Goal: Contribute content: Contribute content

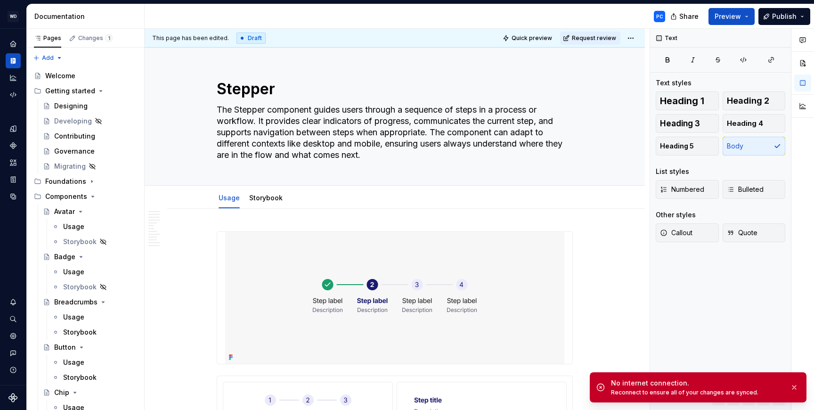
scroll to position [584, 0]
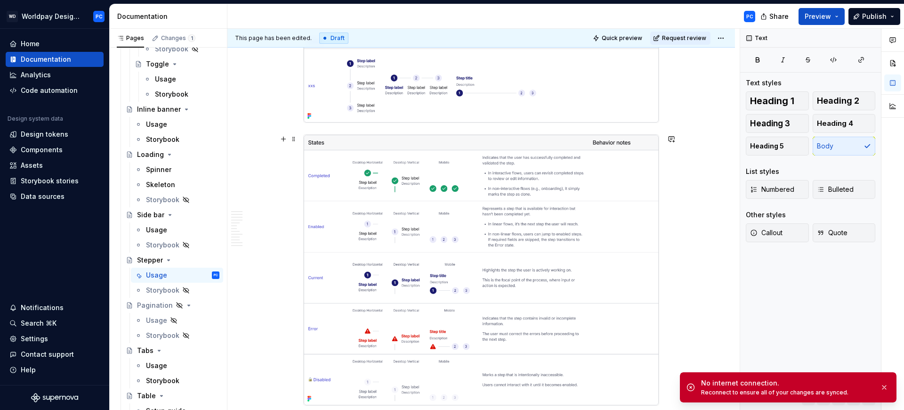
type textarea "*"
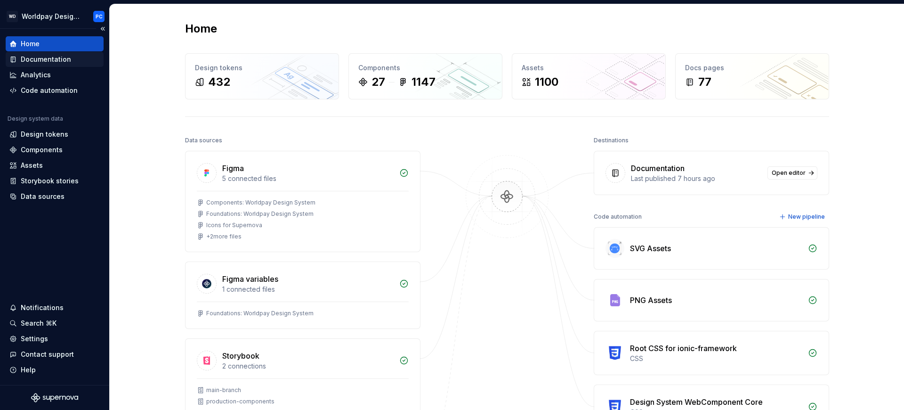
click at [42, 59] on div "Documentation" at bounding box center [46, 59] width 50 height 9
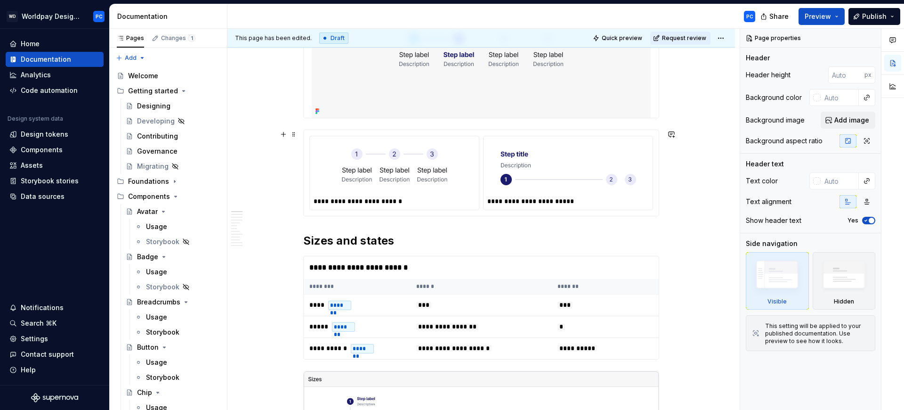
scroll to position [269, 0]
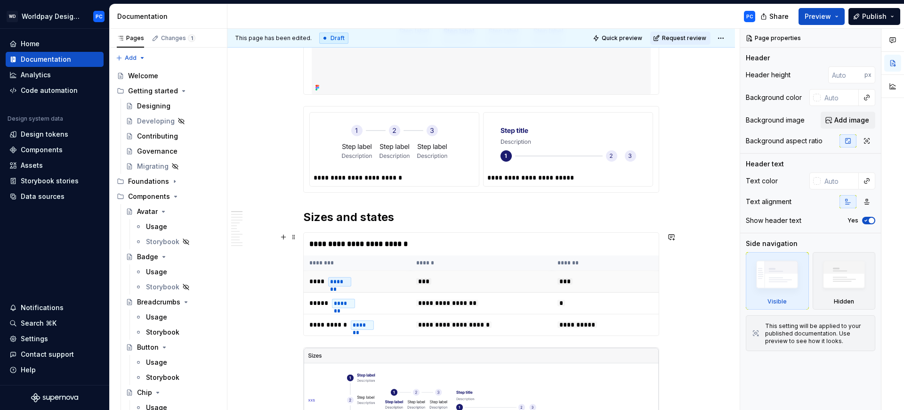
click at [619, 272] on td "***" at bounding box center [605, 282] width 107 height 22
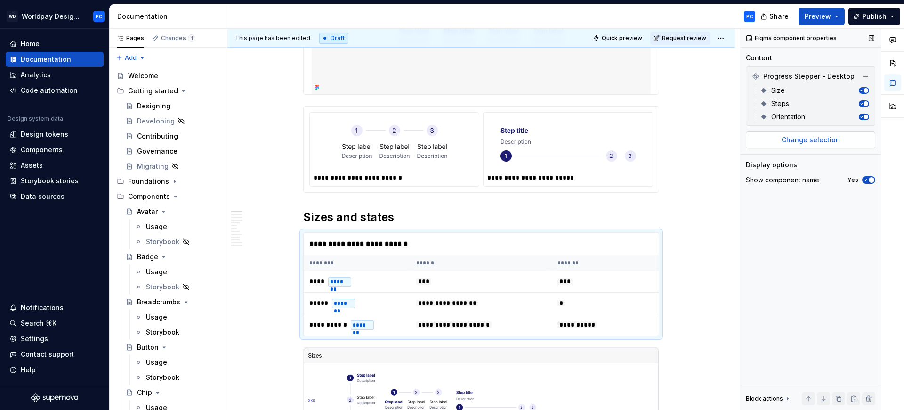
click at [824, 134] on button "Change selection" at bounding box center [811, 139] width 130 height 17
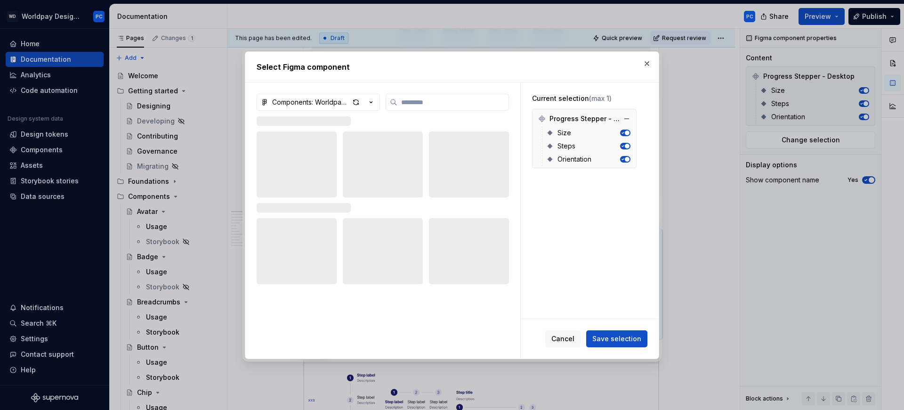
type textarea "*"
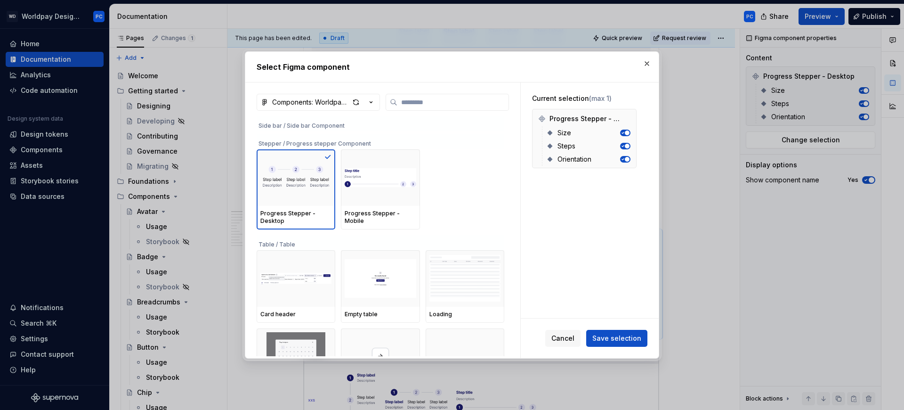
scroll to position [2084, 0]
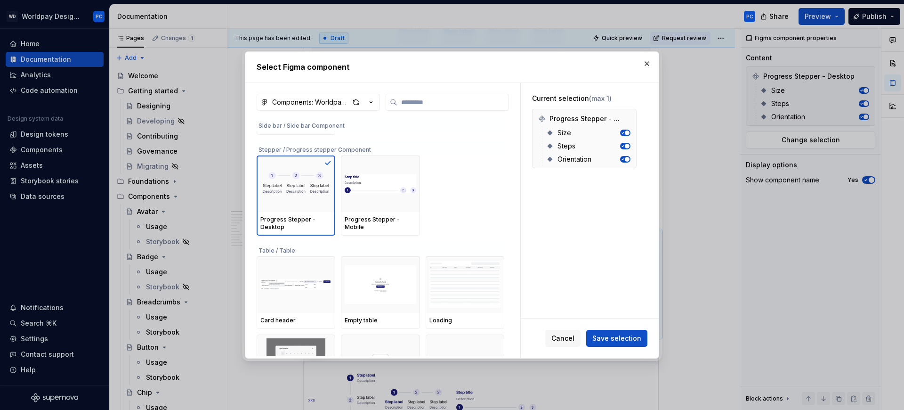
click at [565, 336] on span "Cancel" at bounding box center [562, 337] width 23 height 9
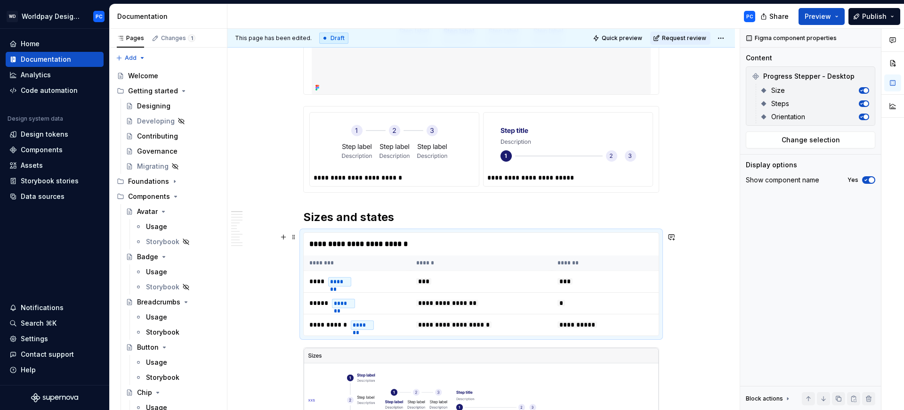
scroll to position [326, 0]
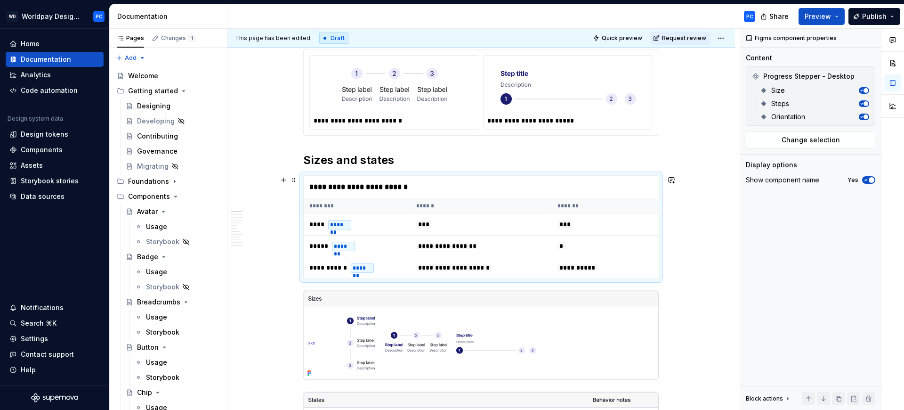
click at [640, 228] on td "***" at bounding box center [605, 225] width 107 height 22
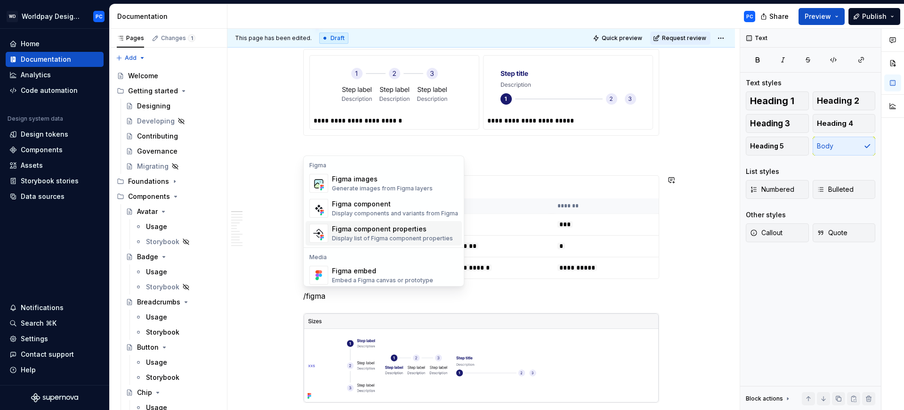
click at [403, 235] on div "Display list of Figma component properties" at bounding box center [392, 239] width 121 height 8
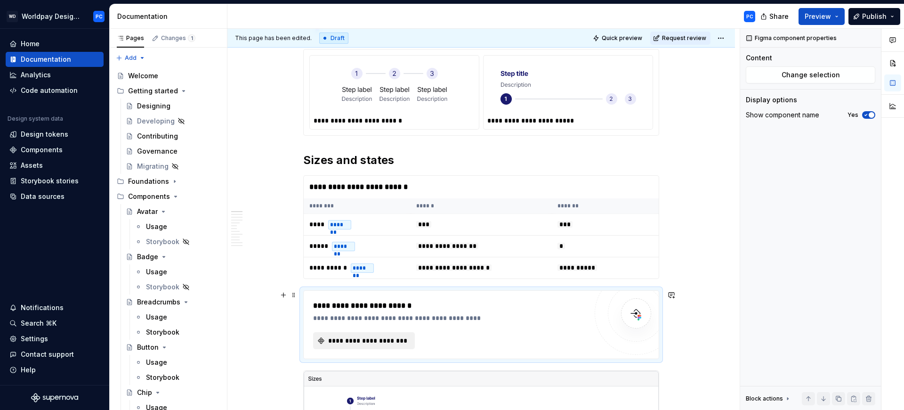
type textarea "*"
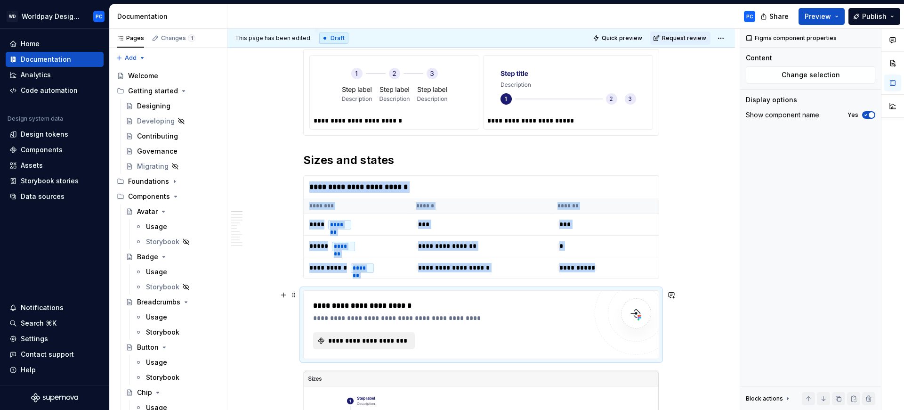
click at [375, 338] on span "**********" at bounding box center [368, 340] width 82 height 9
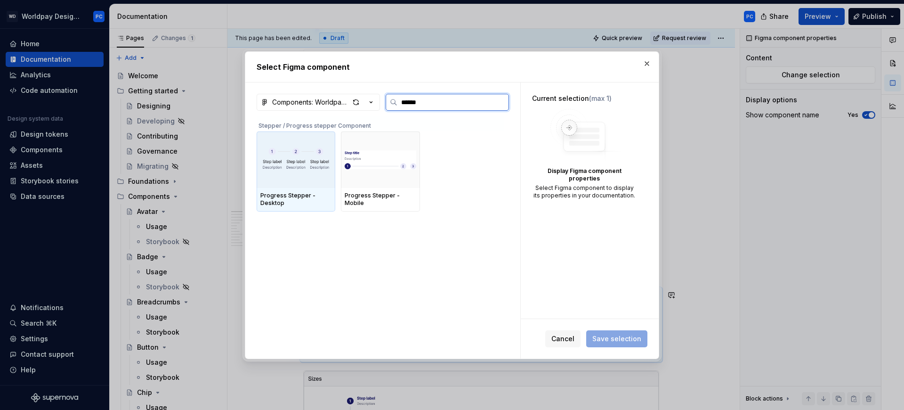
type input "*******"
click at [271, 170] on img at bounding box center [295, 160] width 71 height 38
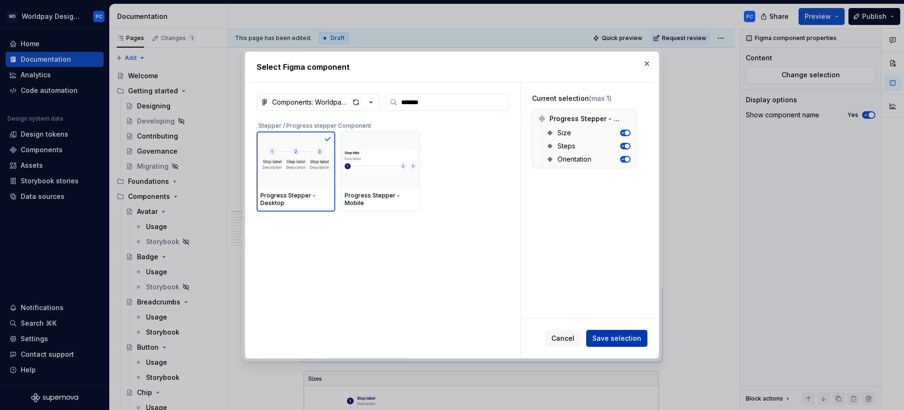
click at [621, 339] on span "Save selection" at bounding box center [616, 337] width 49 height 9
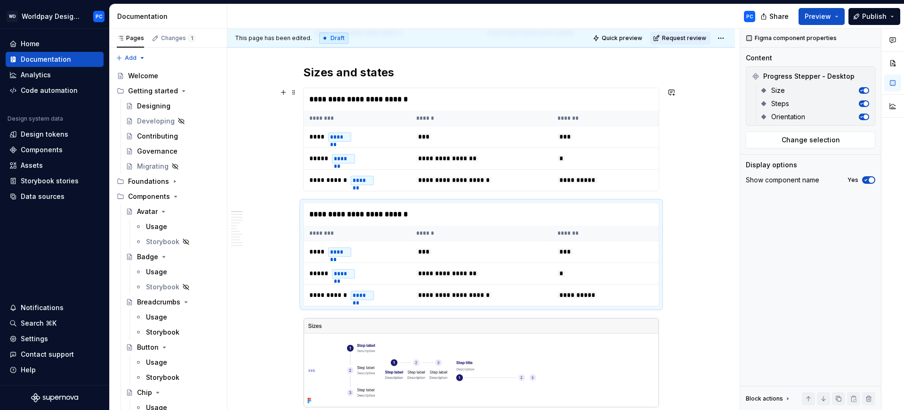
scroll to position [511, 0]
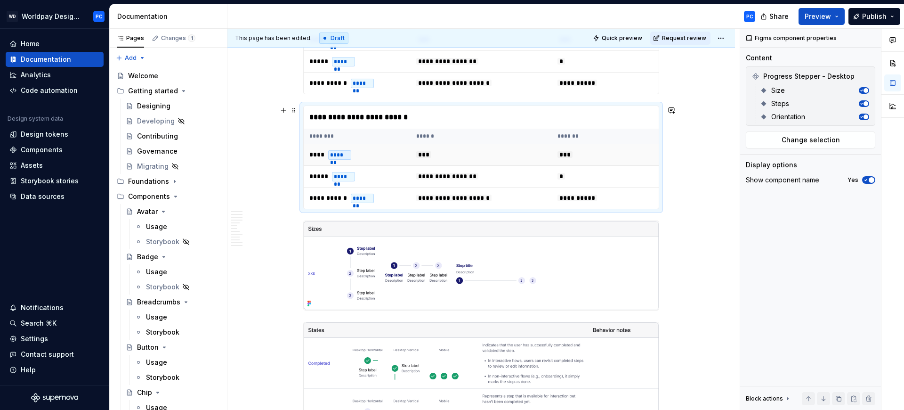
click at [564, 151] on span "***" at bounding box center [565, 154] width 15 height 7
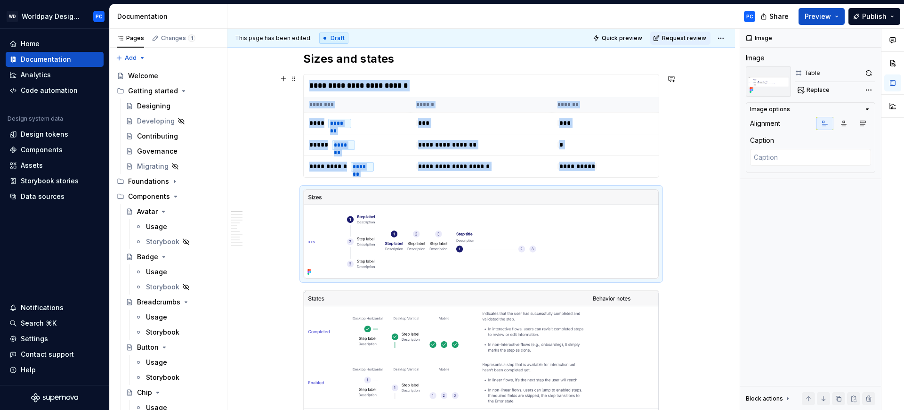
scroll to position [380, 0]
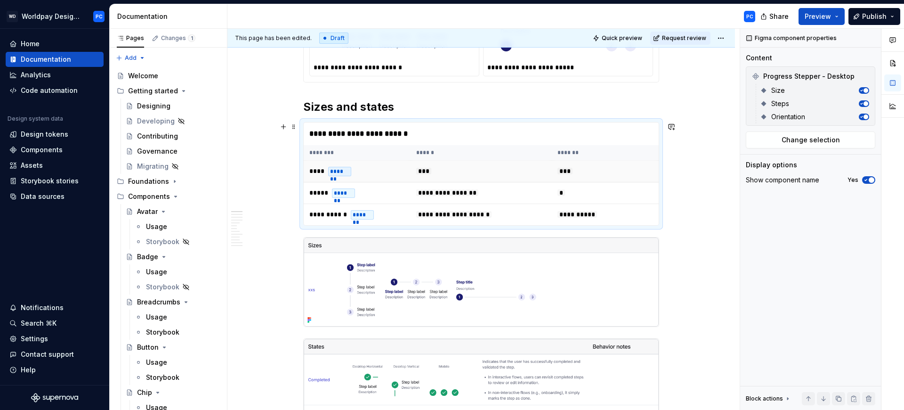
click at [579, 163] on td "***" at bounding box center [605, 172] width 107 height 22
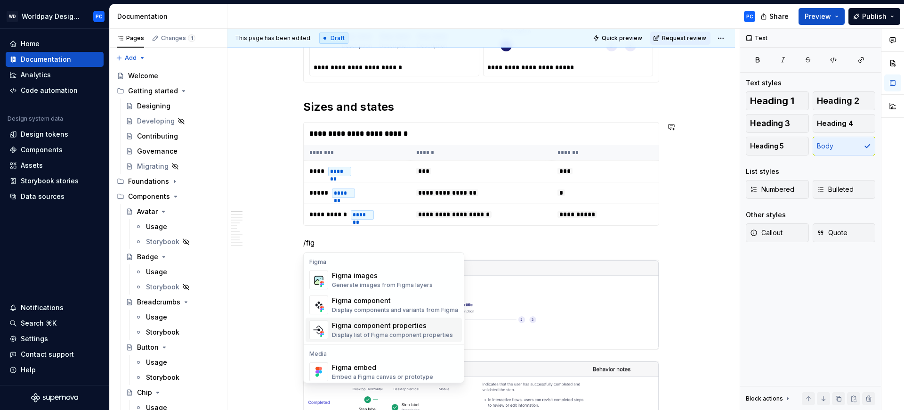
click at [381, 333] on div "Display list of Figma component properties" at bounding box center [392, 335] width 121 height 8
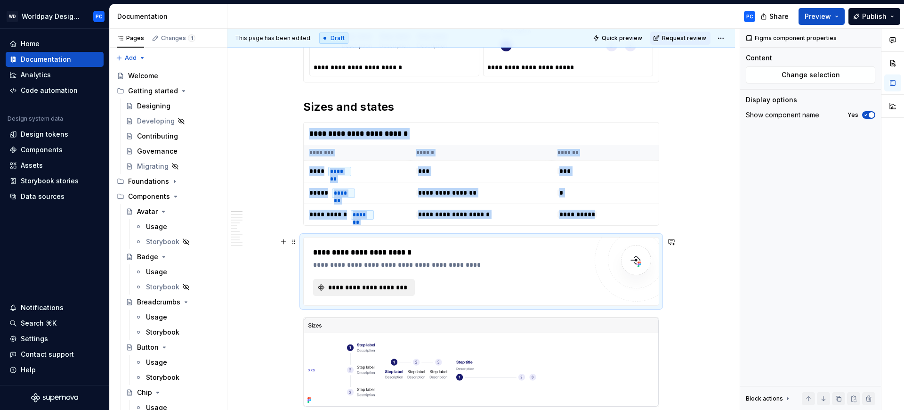
click at [392, 292] on span "**********" at bounding box center [368, 287] width 82 height 9
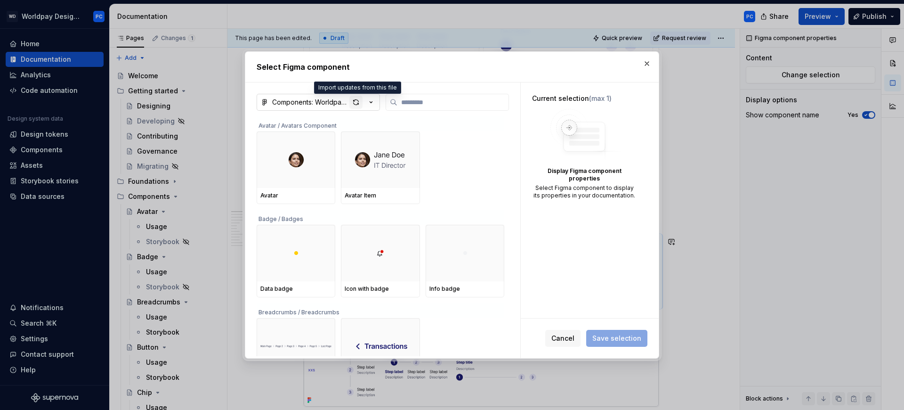
click at [358, 102] on div "button" at bounding box center [355, 102] width 13 height 13
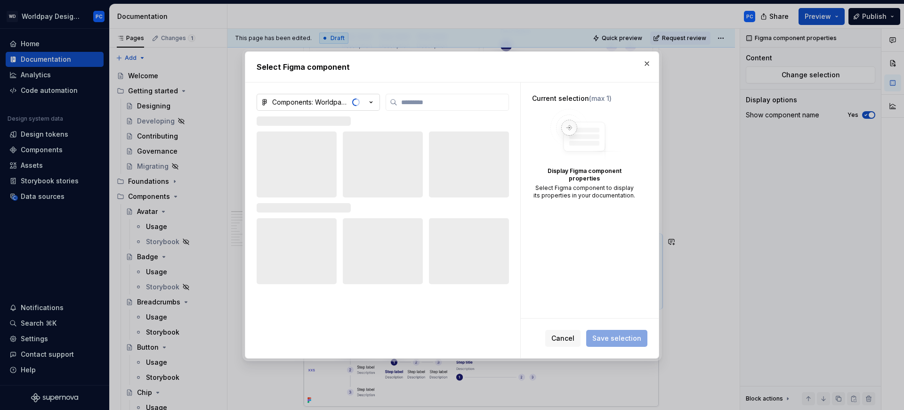
type textarea "*"
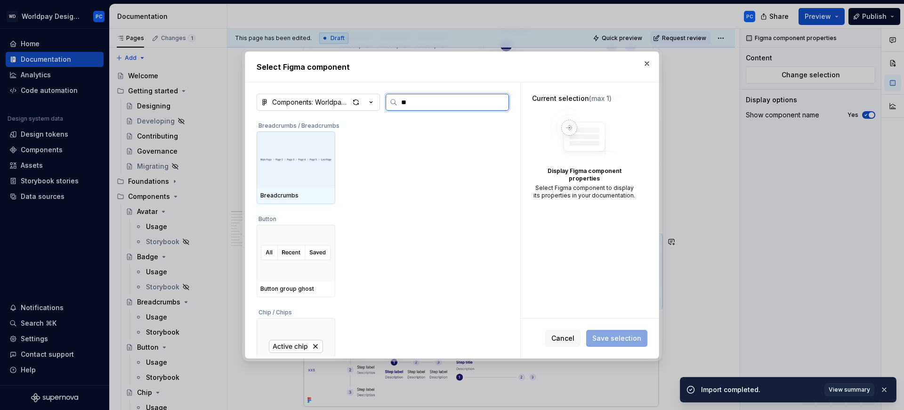
type input "***"
type textarea "*"
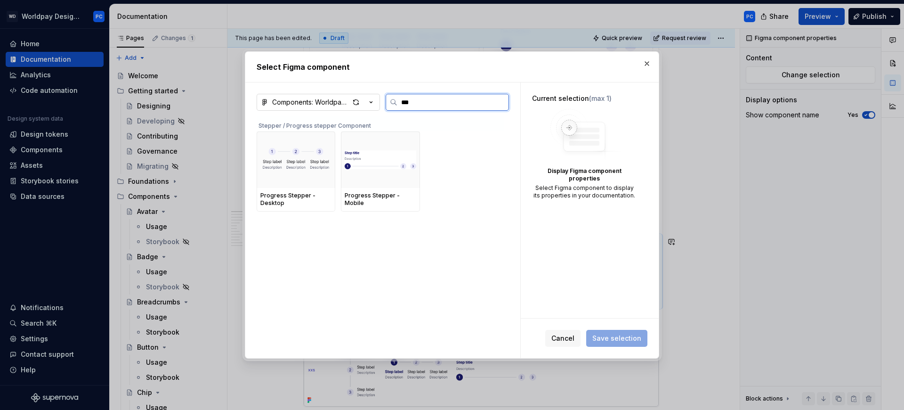
type input "****"
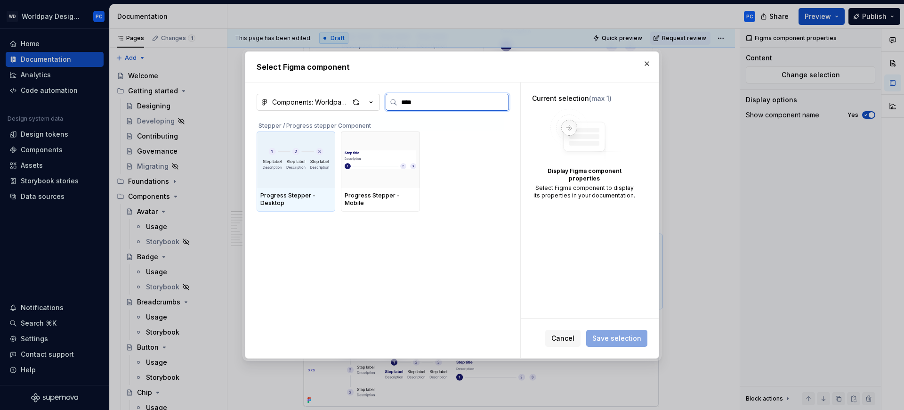
click at [298, 164] on img at bounding box center [295, 160] width 71 height 38
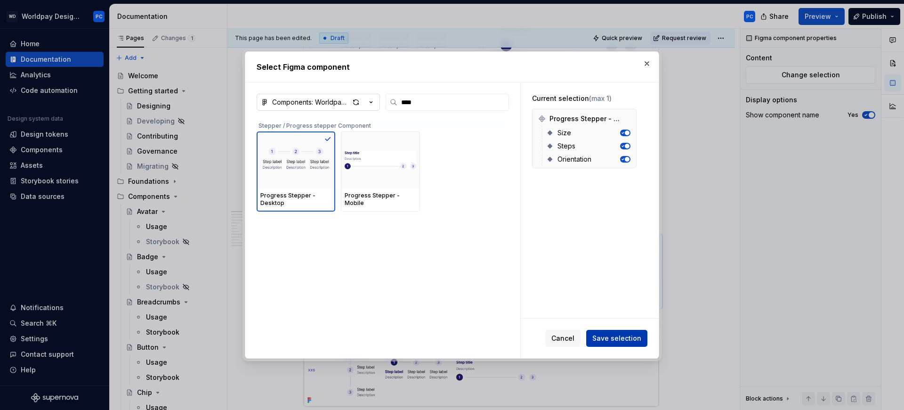
click at [609, 339] on span "Save selection" at bounding box center [616, 337] width 49 height 9
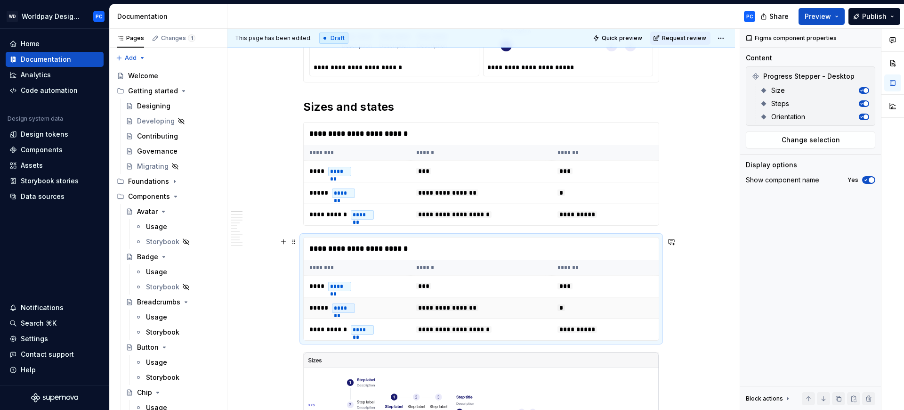
click at [571, 297] on td "*" at bounding box center [605, 308] width 107 height 22
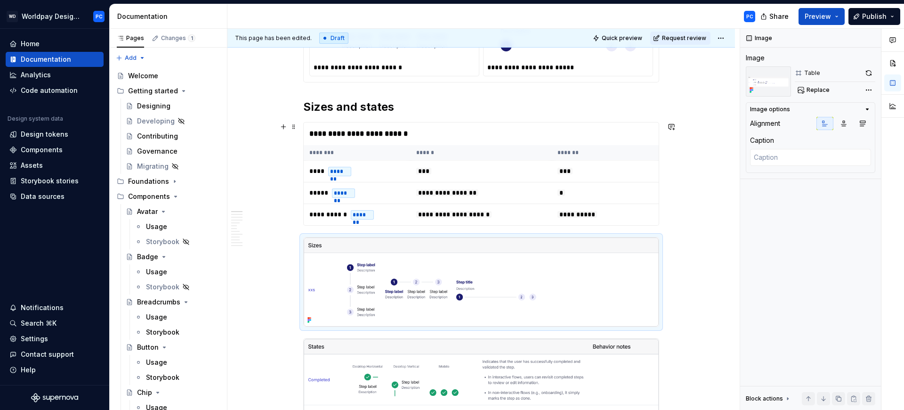
click at [617, 185] on td "*" at bounding box center [605, 193] width 107 height 22
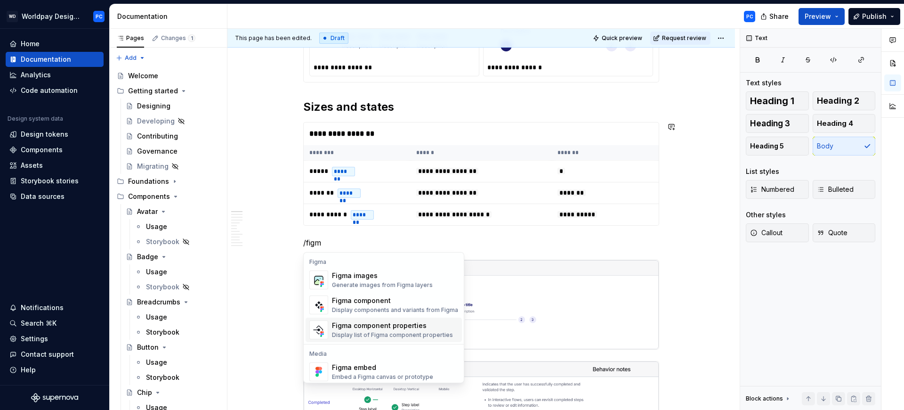
click at [392, 329] on div "Figma component properties" at bounding box center [392, 325] width 121 height 9
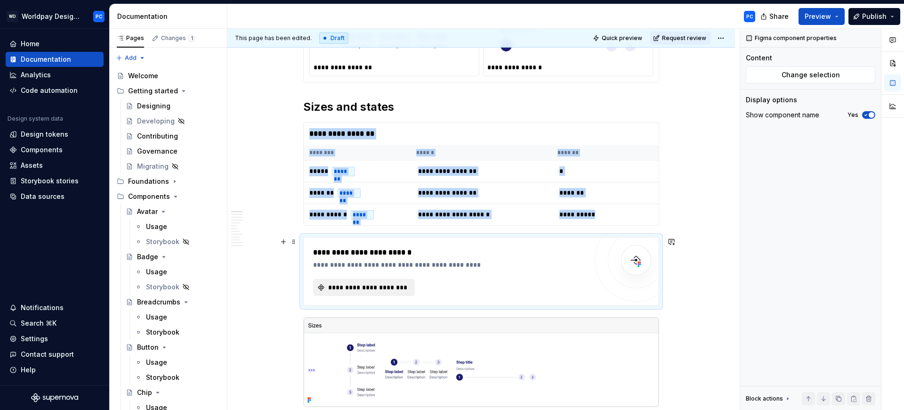
click at [370, 283] on span "**********" at bounding box center [368, 287] width 82 height 9
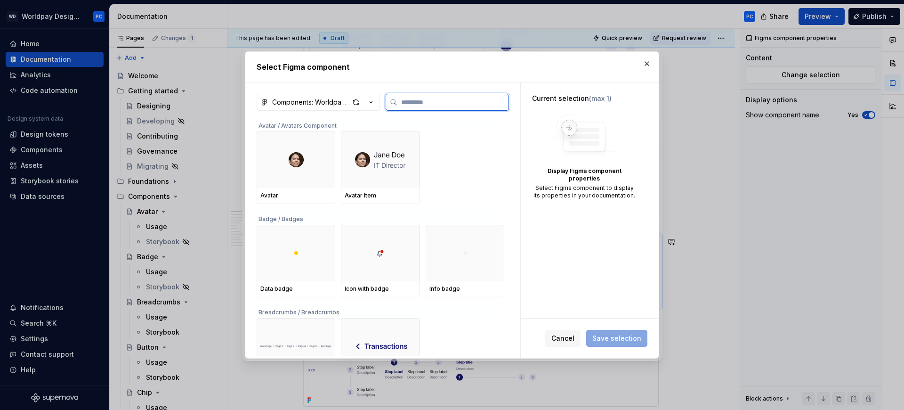
type textarea "*"
type input "*"
type textarea "*"
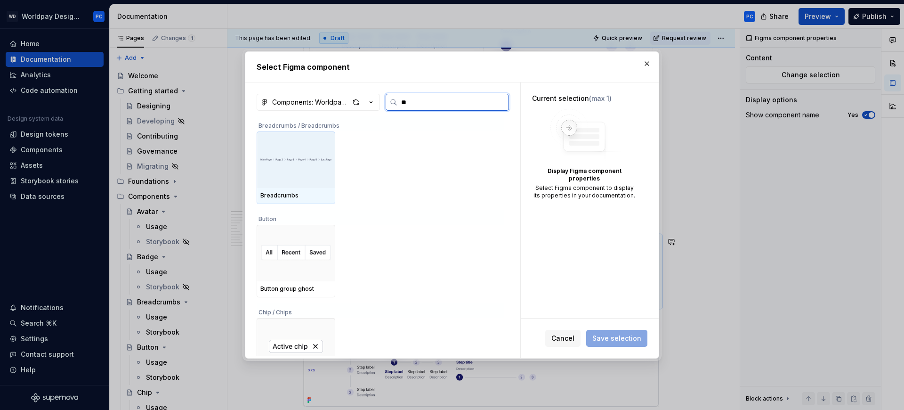
type input "***"
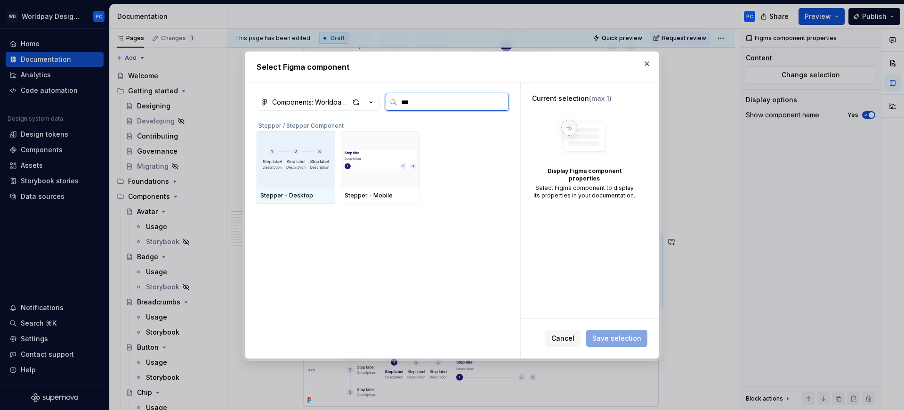
click at [292, 165] on img at bounding box center [295, 160] width 71 height 38
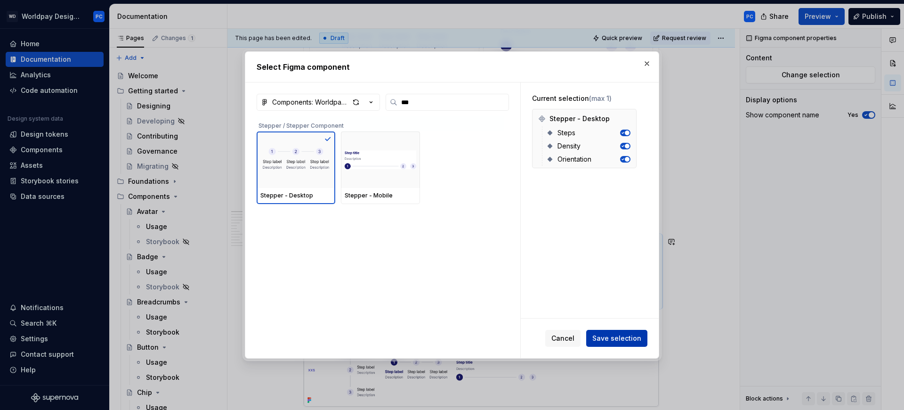
click at [620, 334] on span "Save selection" at bounding box center [616, 337] width 49 height 9
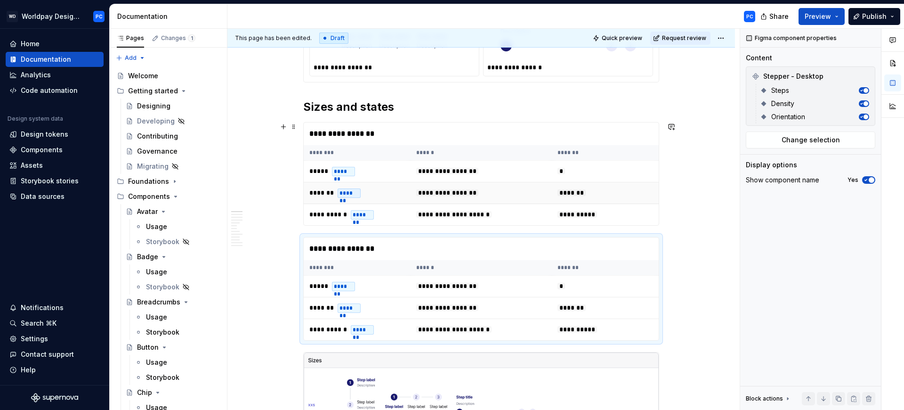
click at [562, 203] on td "*******" at bounding box center [605, 193] width 107 height 22
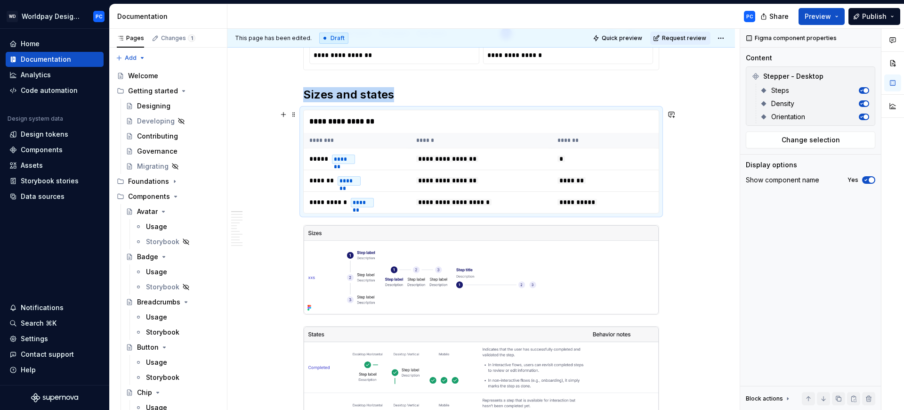
scroll to position [480, 0]
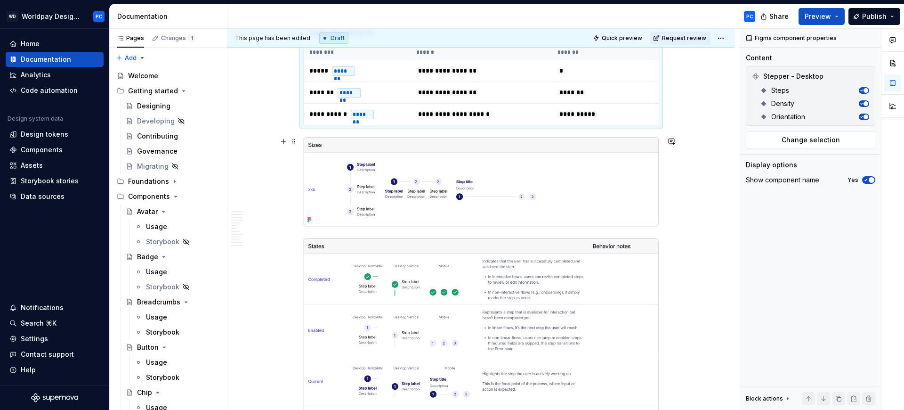
click at [631, 185] on img "To enrich screen reader interactions, please activate Accessibility in Grammarl…" at bounding box center [481, 181] width 355 height 89
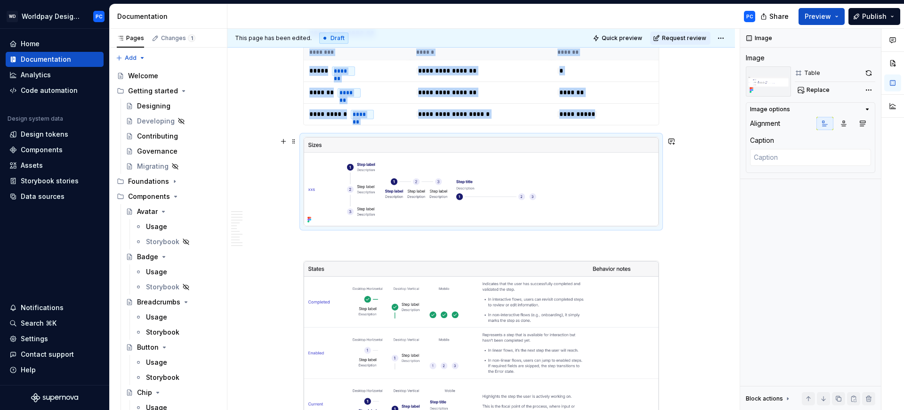
click at [405, 207] on img "To enrich screen reader interactions, please activate Accessibility in Grammarl…" at bounding box center [481, 181] width 355 height 89
copy div "**********"
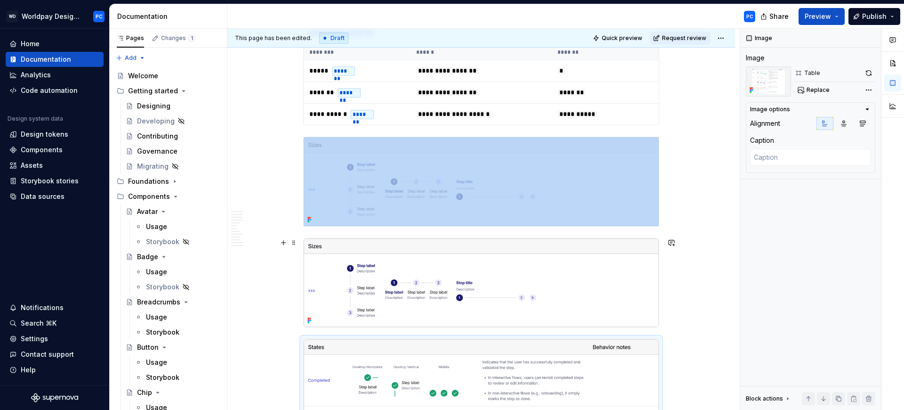
click at [443, 279] on img "To enrich screen reader interactions, please activate Accessibility in Grammarl…" at bounding box center [481, 282] width 355 height 89
click at [819, 91] on span "Replace" at bounding box center [818, 90] width 23 height 8
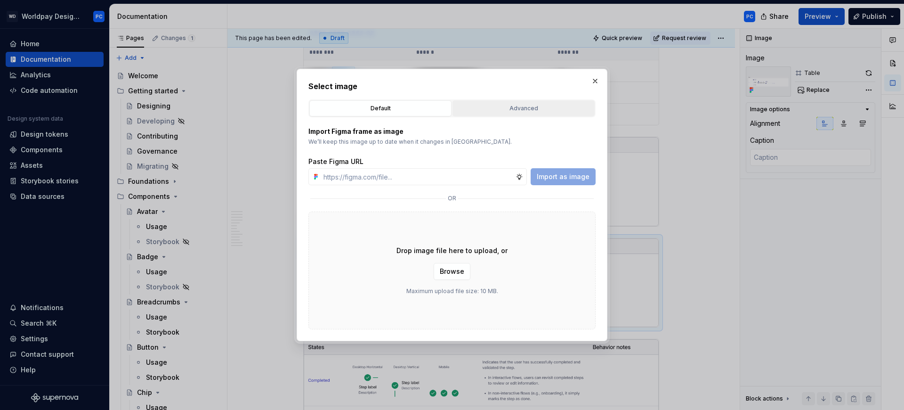
type textarea "*"
click at [531, 106] on div "Advanced" at bounding box center [524, 108] width 136 height 9
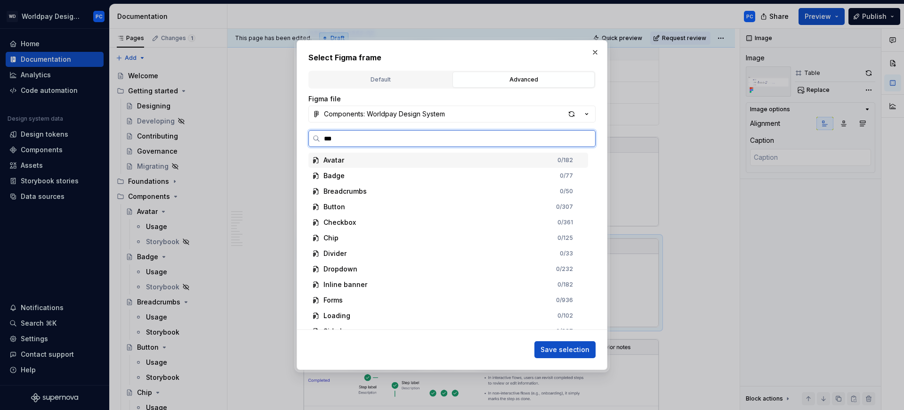
type input "****"
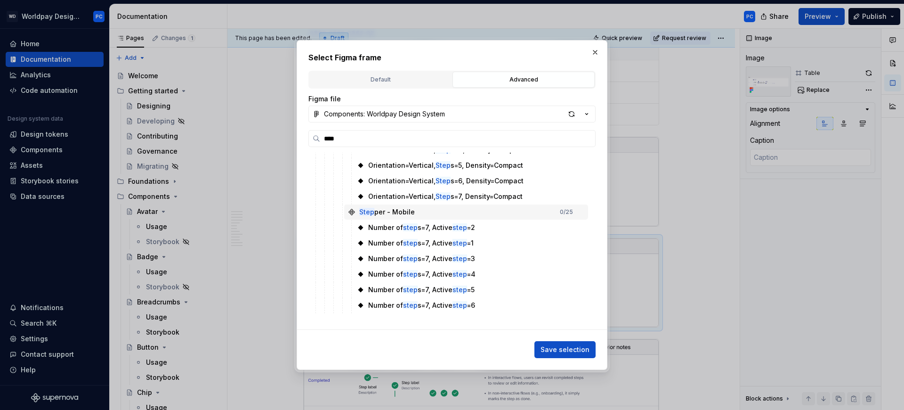
scroll to position [0, 0]
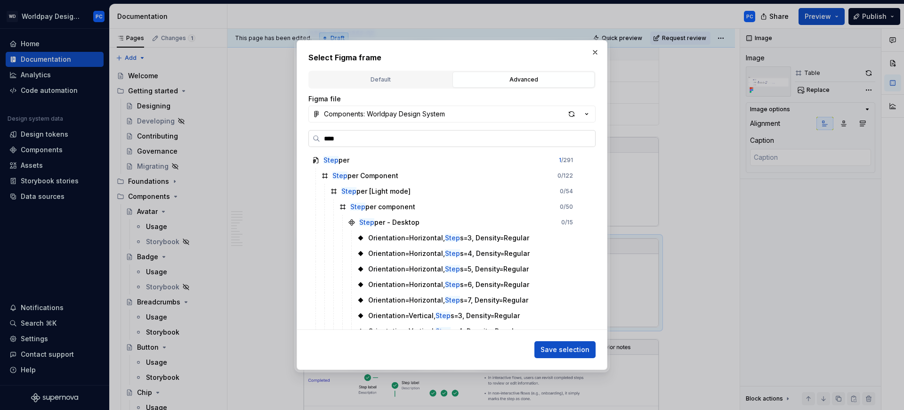
click at [584, 139] on input "****" at bounding box center [457, 138] width 275 height 9
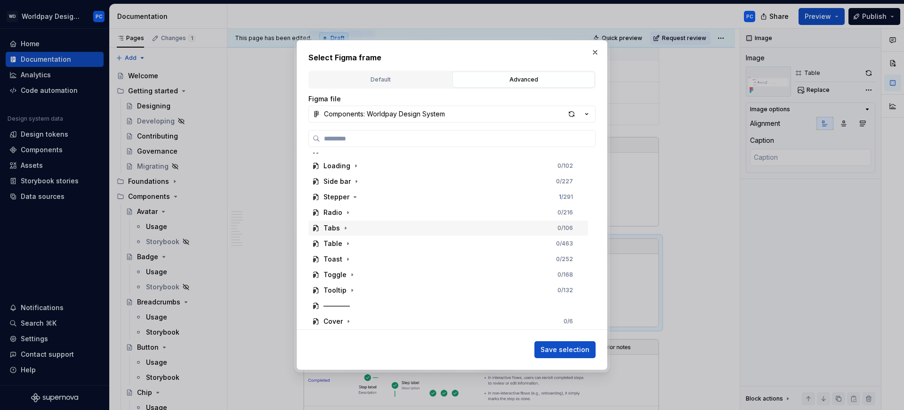
scroll to position [138, 0]
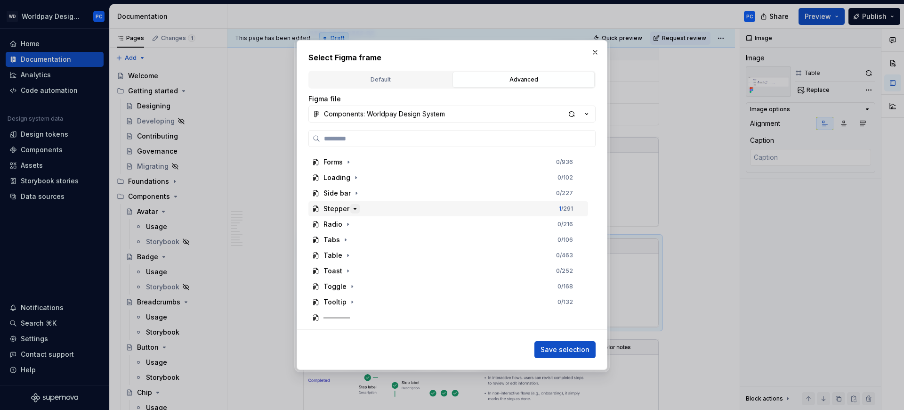
click at [351, 208] on icon "button" at bounding box center [355, 209] width 8 height 8
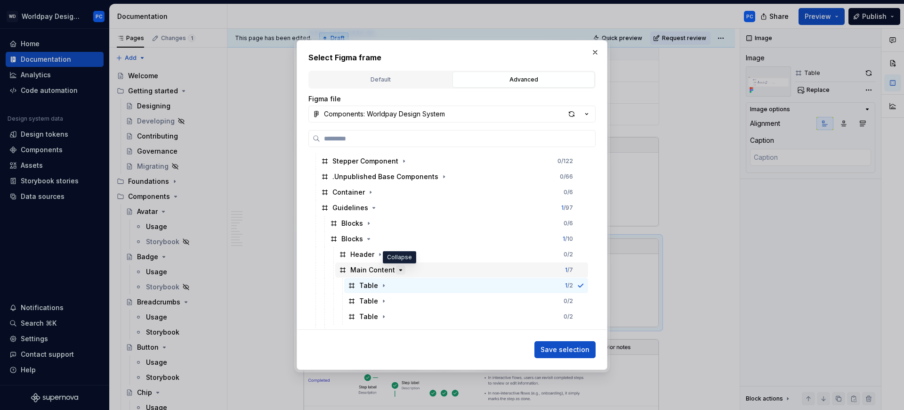
scroll to position [255, 0]
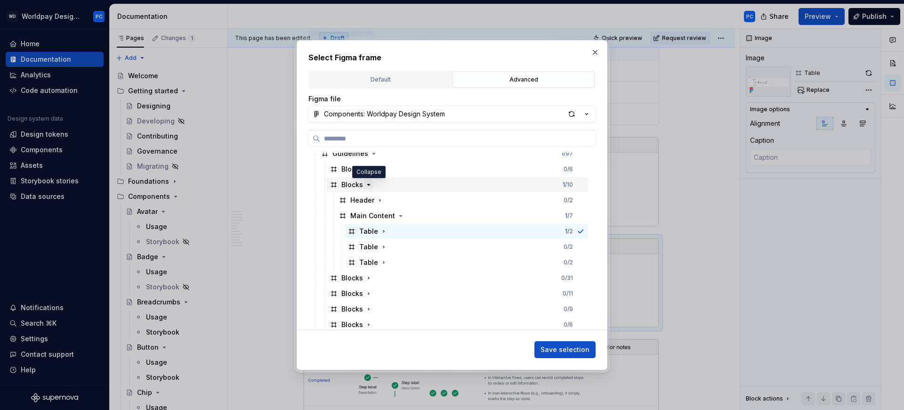
click at [366, 183] on icon "button" at bounding box center [369, 185] width 8 height 8
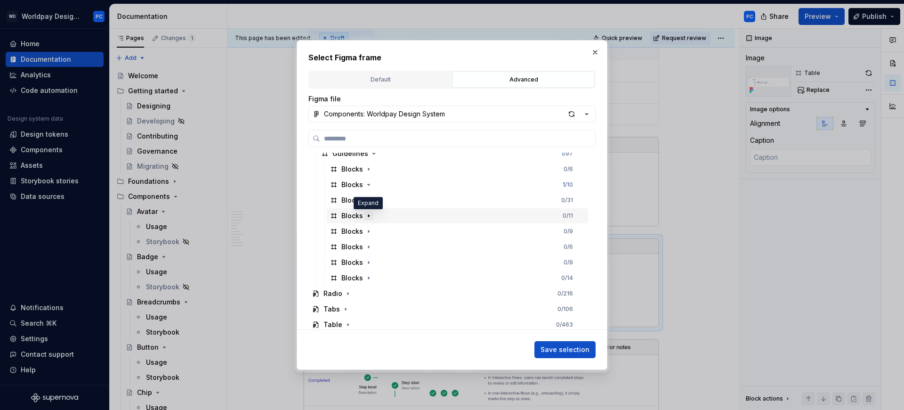
click at [368, 214] on icon "button" at bounding box center [369, 216] width 8 height 8
click at [370, 185] on icon "button" at bounding box center [369, 185] width 8 height 8
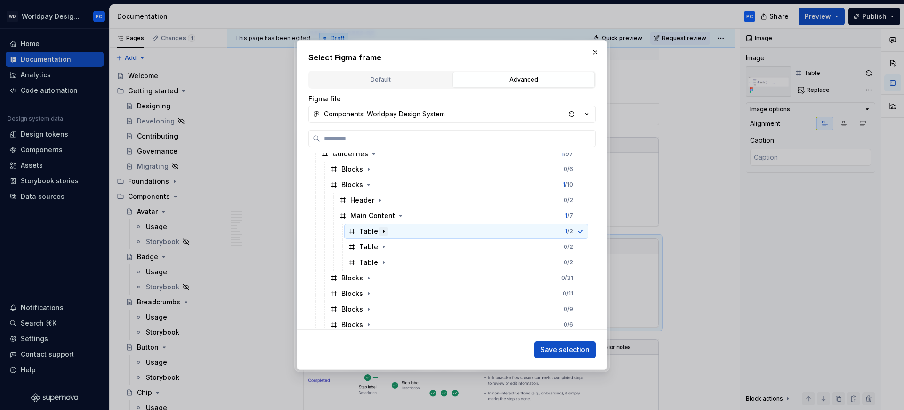
click at [382, 232] on icon "button" at bounding box center [384, 231] width 8 height 8
click at [400, 216] on icon "button" at bounding box center [401, 216] width 2 height 1
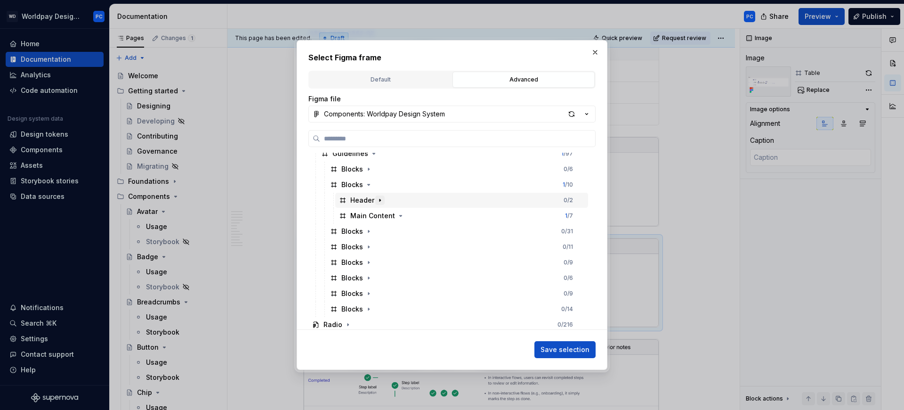
click at [376, 195] on button "button" at bounding box center [379, 199] width 9 height 9
click at [377, 198] on icon "button" at bounding box center [380, 200] width 8 height 8
click at [400, 213] on icon "button" at bounding box center [401, 216] width 8 height 8
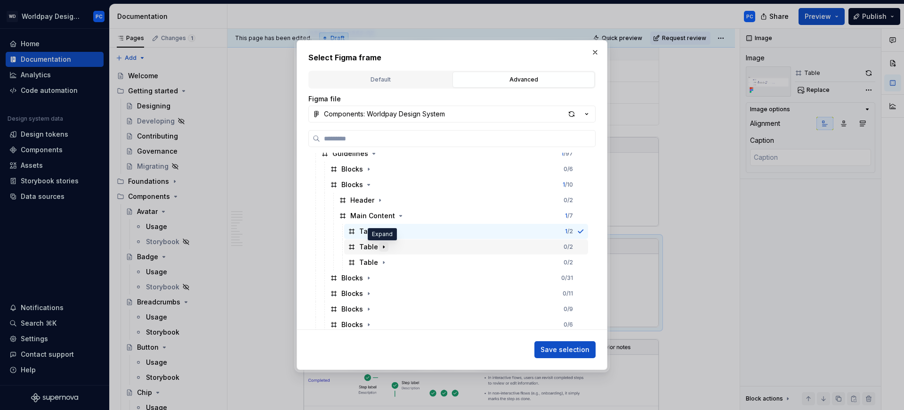
click at [382, 243] on icon "button" at bounding box center [384, 247] width 8 height 8
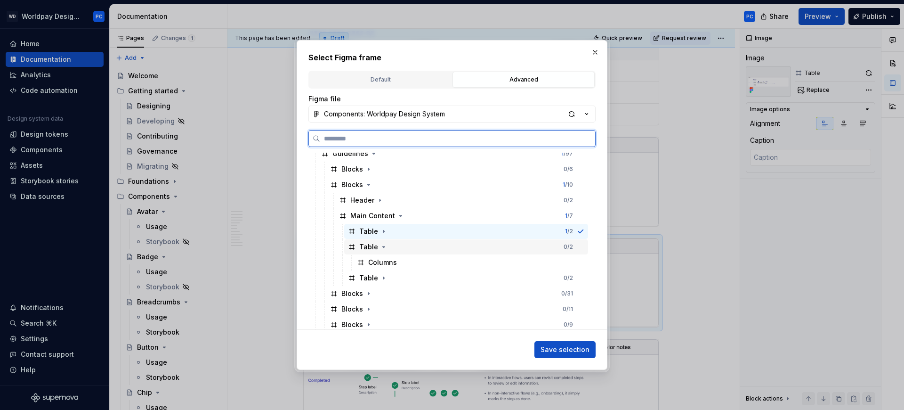
click at [370, 245] on div "Table" at bounding box center [368, 246] width 19 height 9
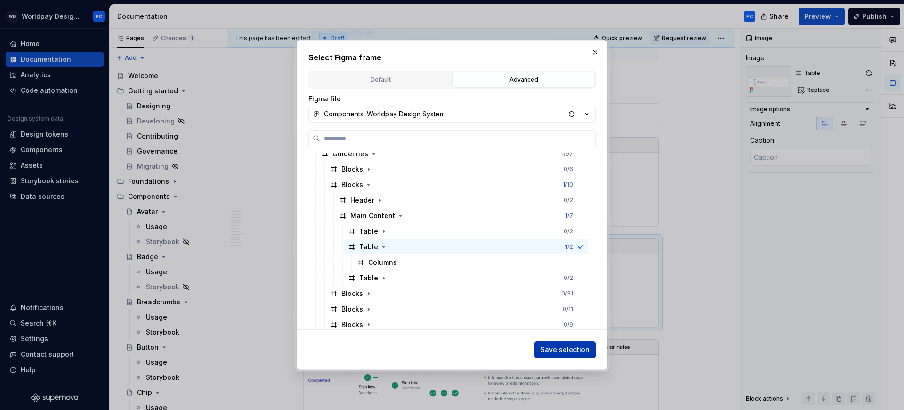
click at [560, 351] on span "Save selection" at bounding box center [565, 349] width 49 height 9
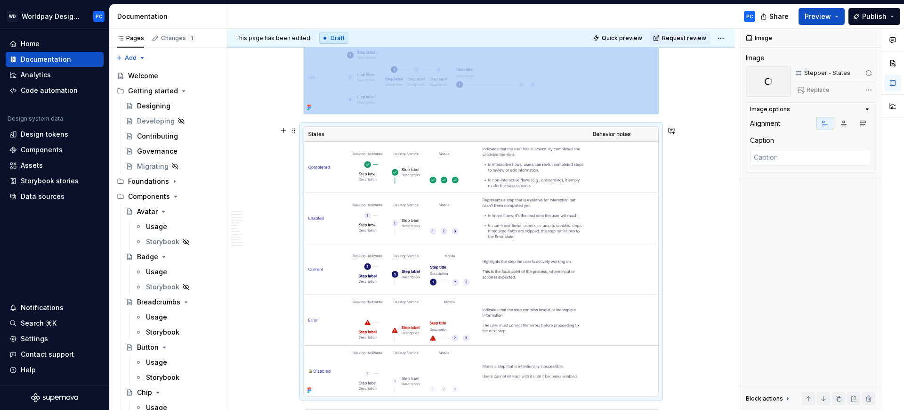
scroll to position [0, 0]
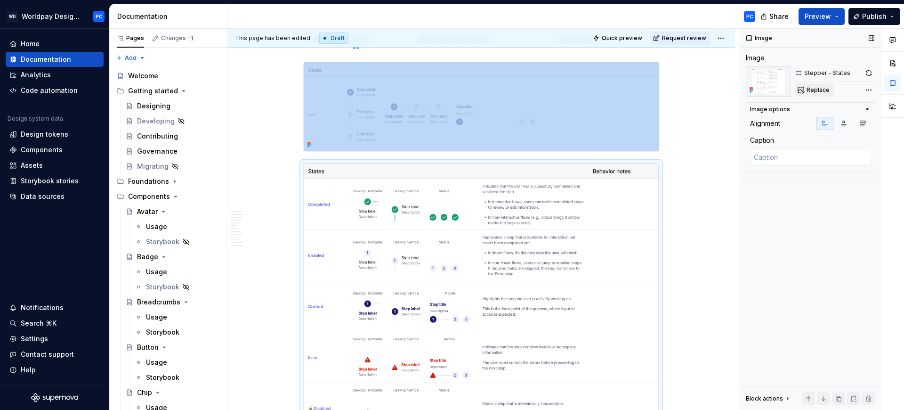
click at [824, 88] on span "Replace" at bounding box center [818, 90] width 23 height 8
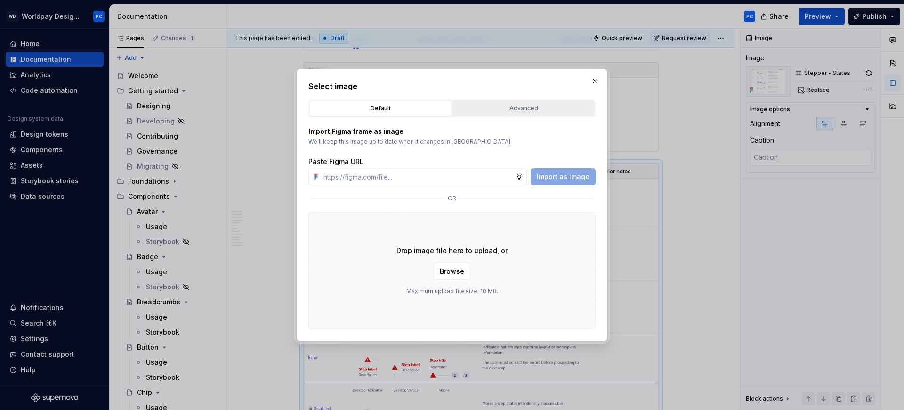
click at [524, 107] on div "Advanced" at bounding box center [524, 108] width 136 height 9
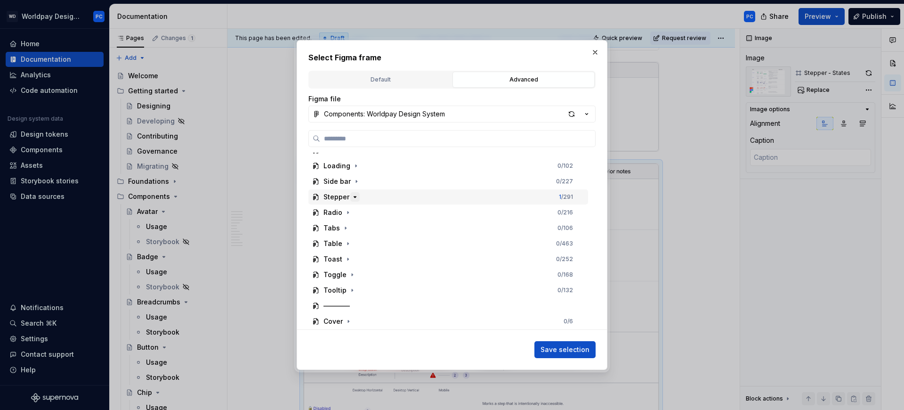
click at [352, 195] on icon "button" at bounding box center [355, 197] width 8 height 8
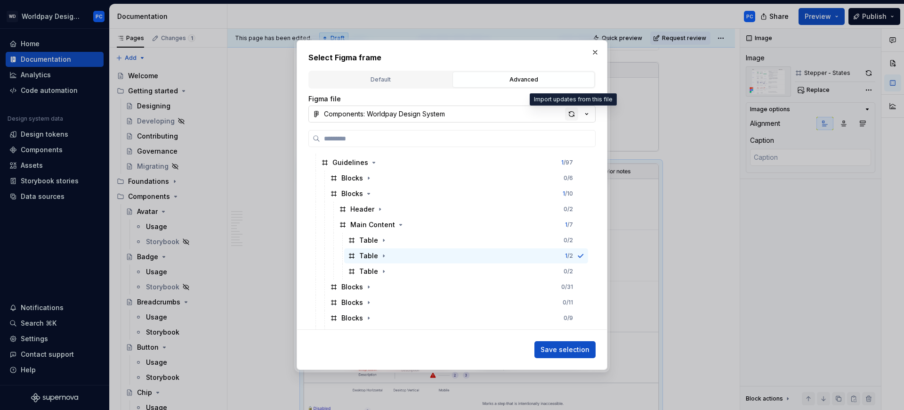
click at [569, 110] on div "button" at bounding box center [571, 113] width 13 height 13
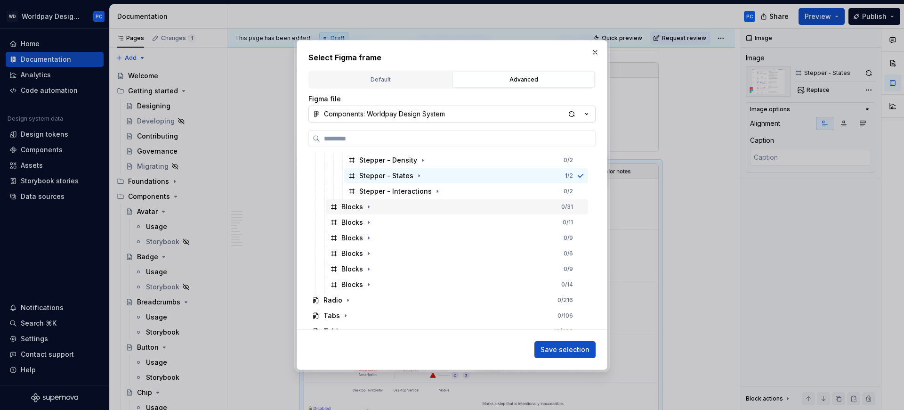
scroll to position [305, 0]
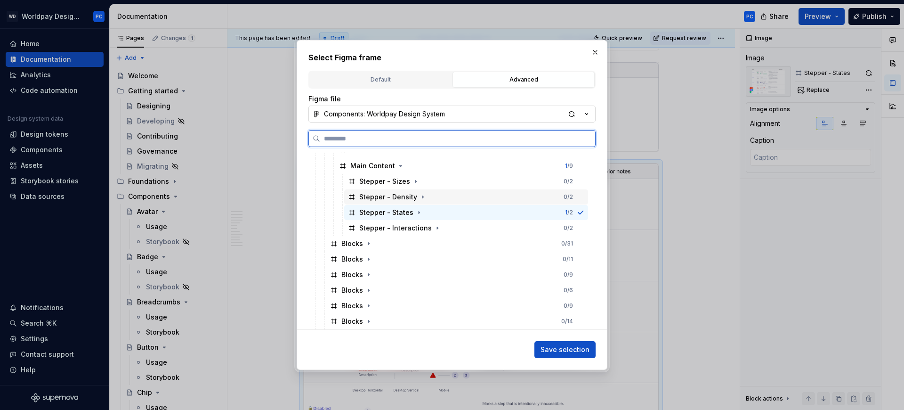
click at [412, 196] on div "Stepper - Density" at bounding box center [388, 196] width 58 height 9
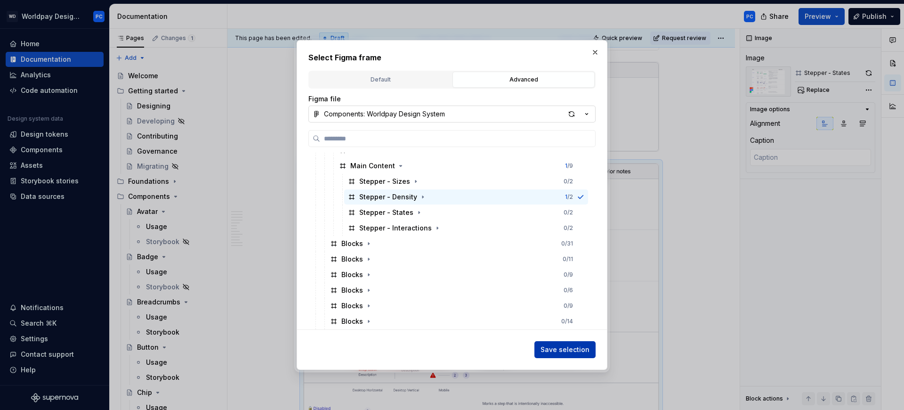
click at [564, 347] on span "Save selection" at bounding box center [565, 349] width 49 height 9
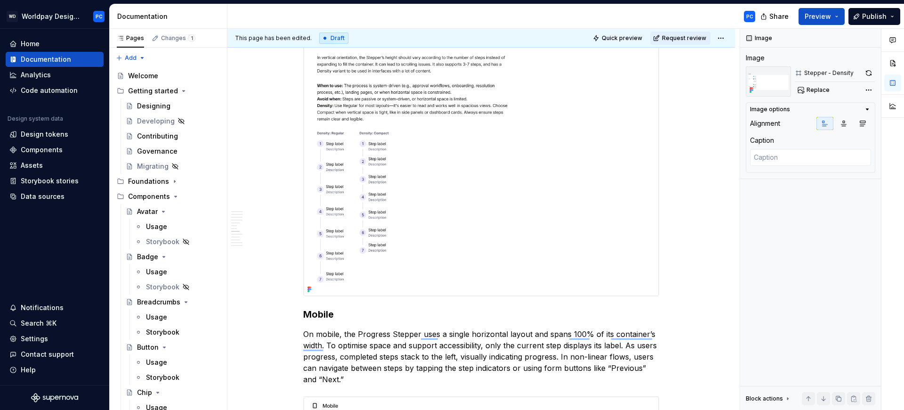
scroll to position [3155, 0]
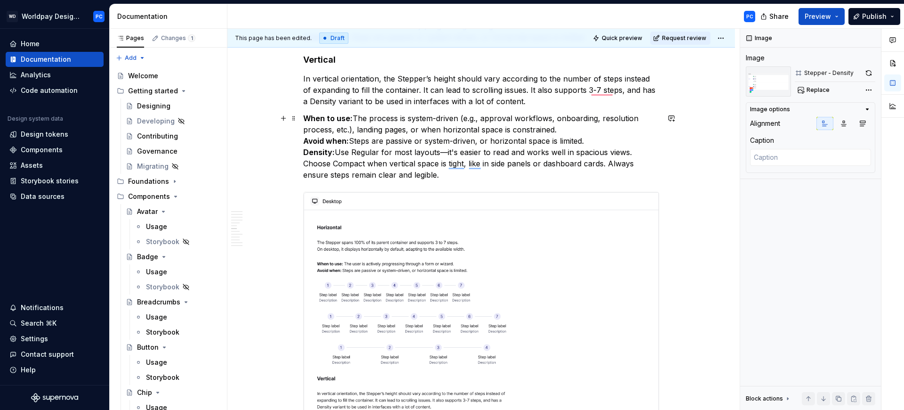
click at [444, 154] on p "When to use: The process is system-driven (e.g., approval workflows, onboarding…" at bounding box center [481, 147] width 356 height 68
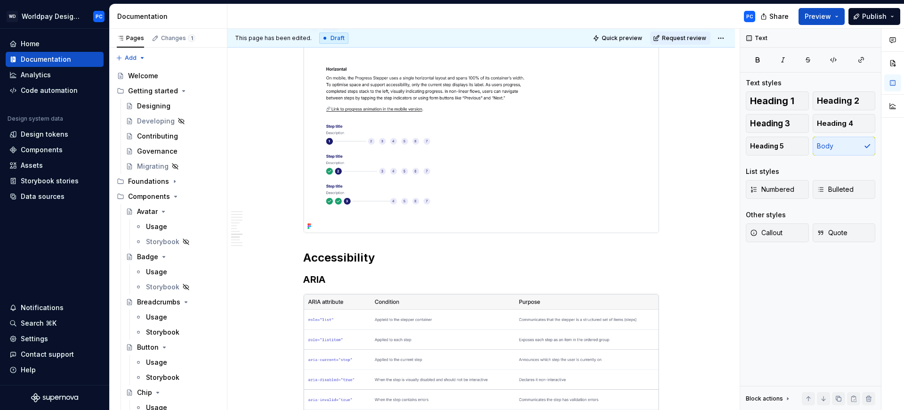
scroll to position [2970, 0]
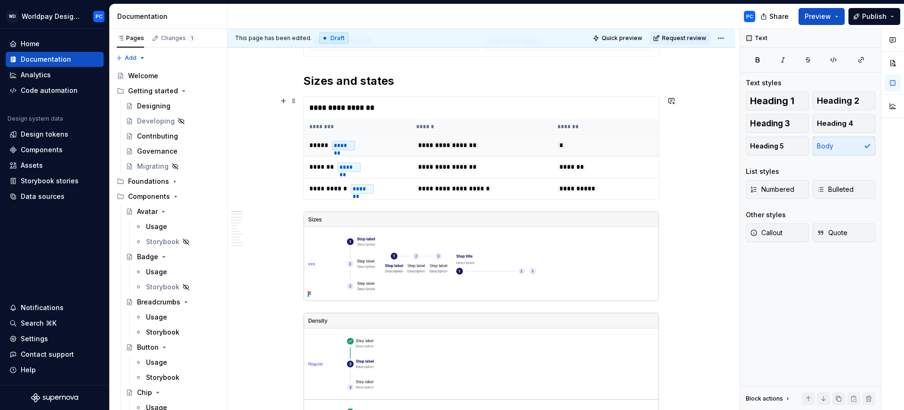
click at [504, 148] on td "**********" at bounding box center [481, 146] width 141 height 22
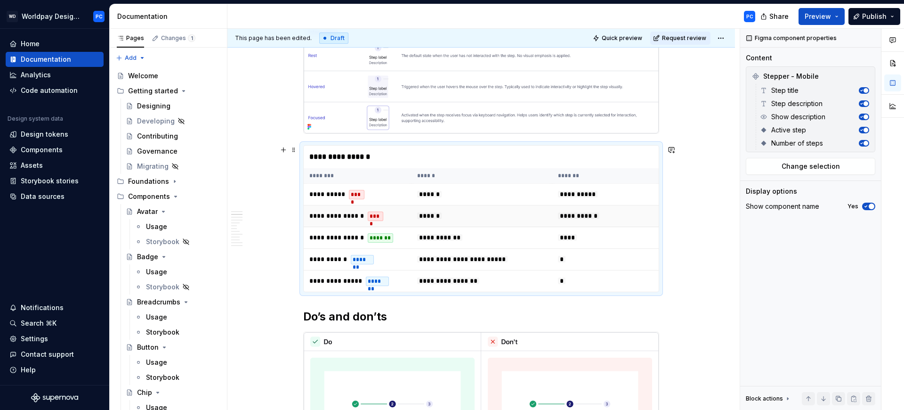
click at [477, 220] on td "******" at bounding box center [482, 216] width 141 height 22
click at [797, 168] on span "Change selection" at bounding box center [811, 166] width 58 height 9
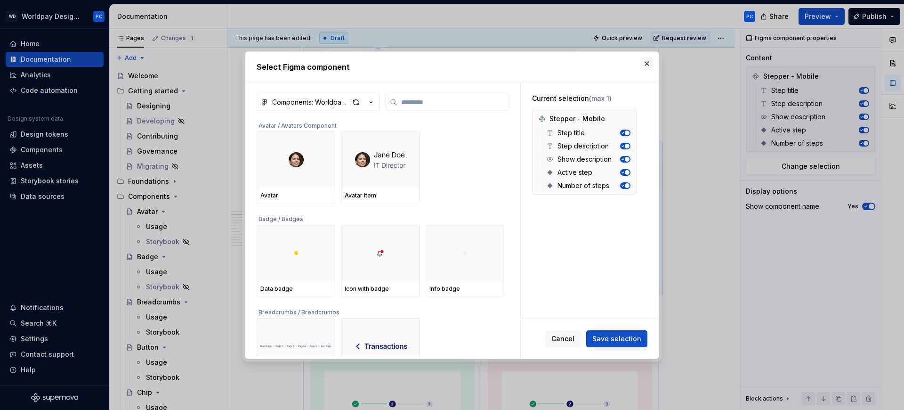
click at [647, 63] on button "button" at bounding box center [646, 63] width 13 height 13
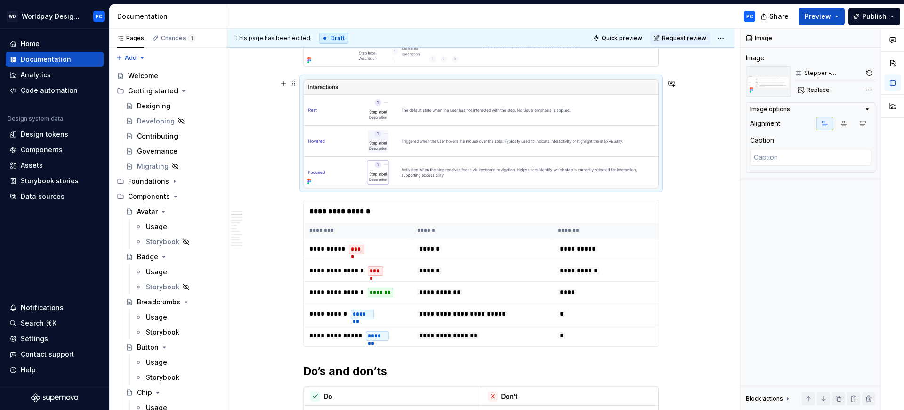
click at [592, 134] on img "To enrich screen reader interactions, please activate Accessibility in Grammarl…" at bounding box center [481, 133] width 355 height 109
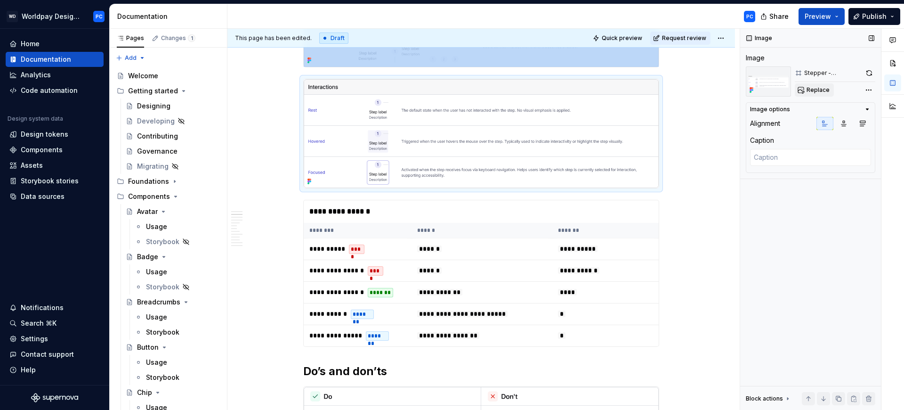
click at [821, 90] on span "Replace" at bounding box center [818, 90] width 23 height 8
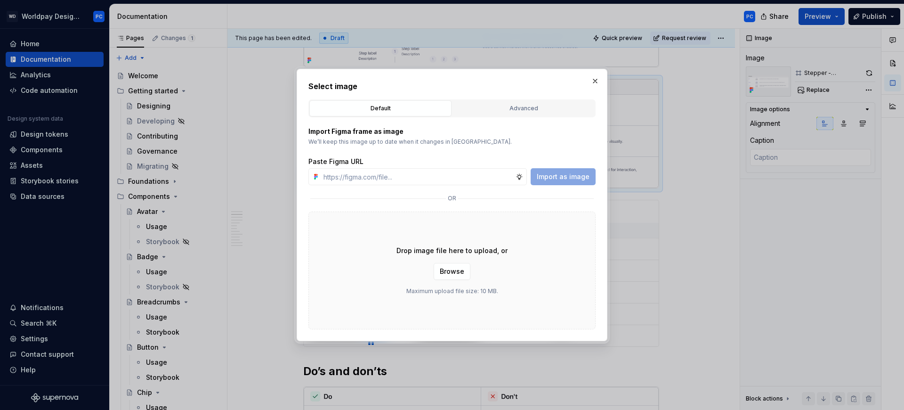
click at [533, 117] on div "Default Advanced" at bounding box center [451, 108] width 287 height 18
click at [536, 109] on div "Advanced" at bounding box center [524, 108] width 136 height 9
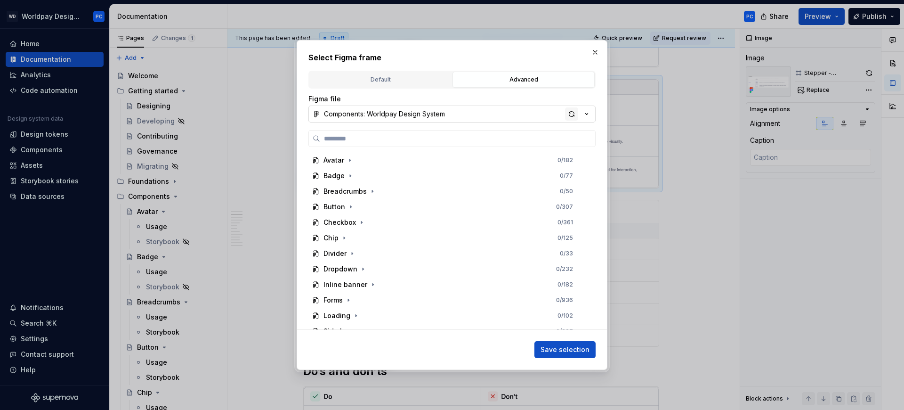
click at [571, 115] on div "button" at bounding box center [571, 113] width 13 height 13
click at [597, 54] on button "button" at bounding box center [595, 52] width 13 height 13
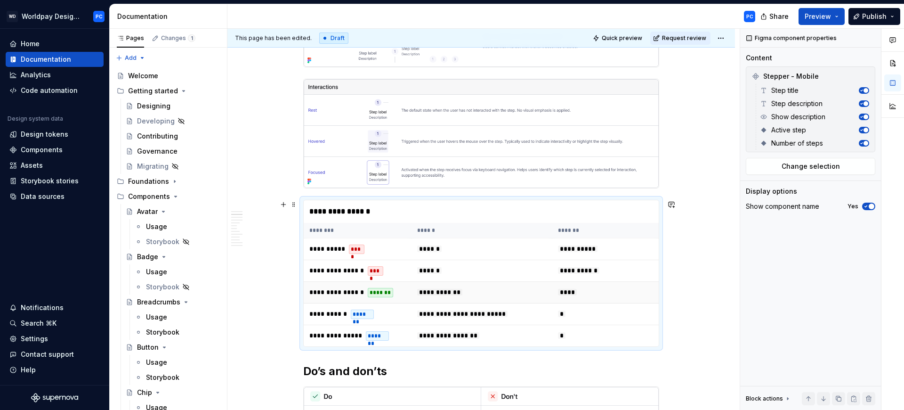
click at [567, 300] on td "****" at bounding box center [605, 293] width 106 height 22
click at [805, 165] on span "Change selection" at bounding box center [811, 166] width 58 height 9
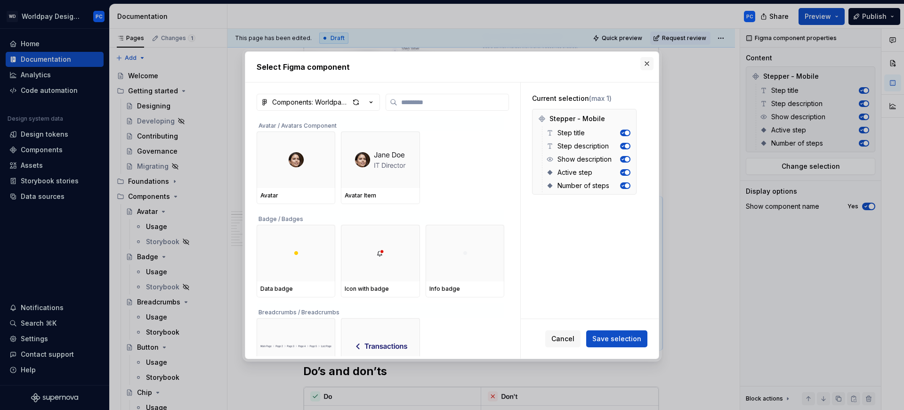
click at [647, 64] on button "button" at bounding box center [646, 63] width 13 height 13
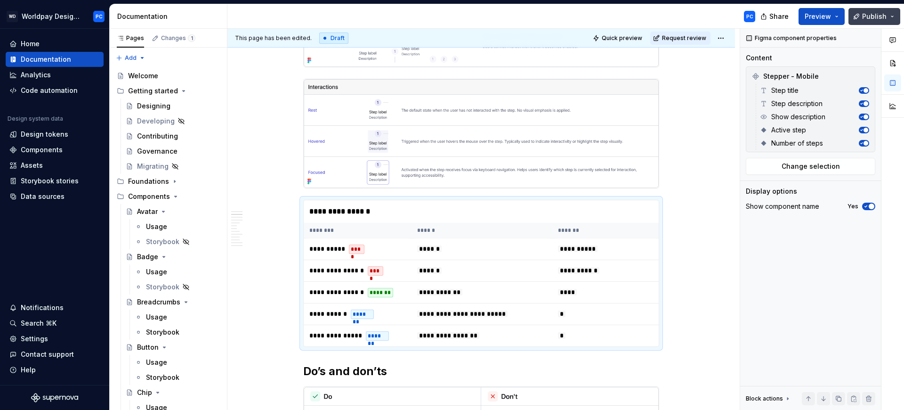
click at [887, 16] on button "Publish" at bounding box center [875, 16] width 52 height 17
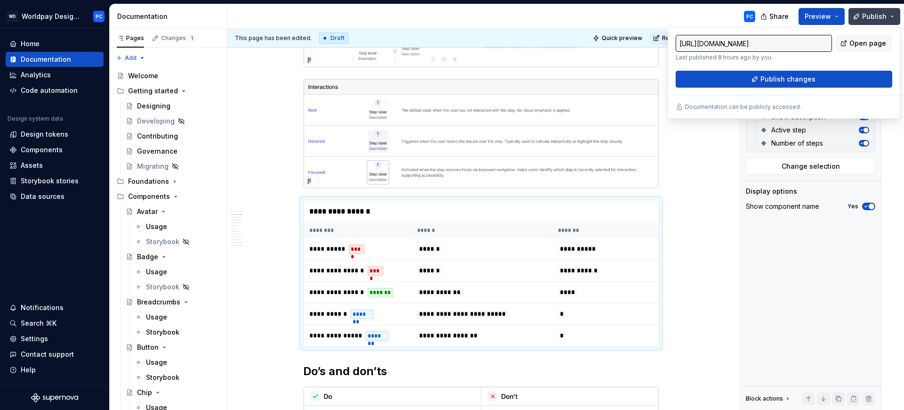
click at [880, 10] on button "Publish" at bounding box center [875, 16] width 52 height 17
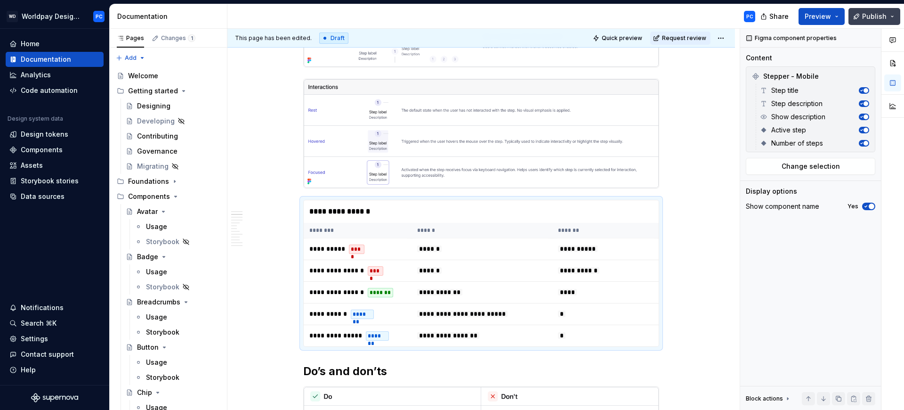
click at [891, 15] on button "Publish" at bounding box center [875, 16] width 52 height 17
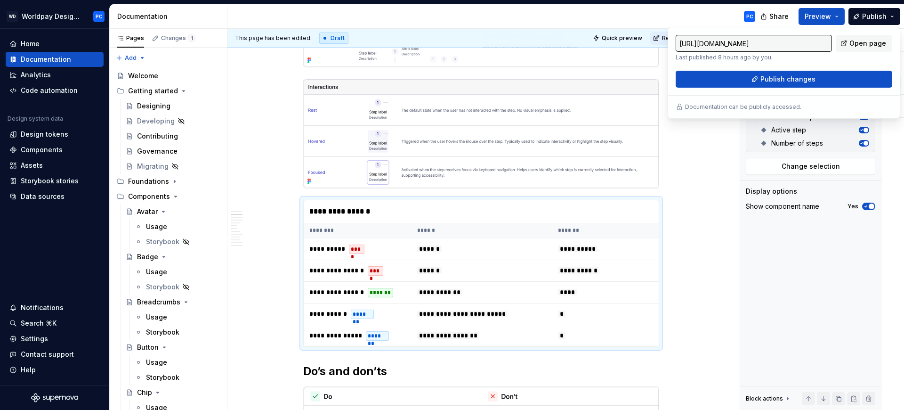
click at [826, 42] on input "[URL][DOMAIN_NAME]" at bounding box center [754, 43] width 156 height 17
drag, startPoint x: 820, startPoint y: 43, endPoint x: 856, endPoint y: 41, distance: 35.9
click at [856, 41] on div "[URL][DOMAIN_NAME] Last published 8 hours ago by you. Open page" at bounding box center [784, 48] width 217 height 26
click at [801, 43] on input "[URL][DOMAIN_NAME]" at bounding box center [754, 43] width 156 height 17
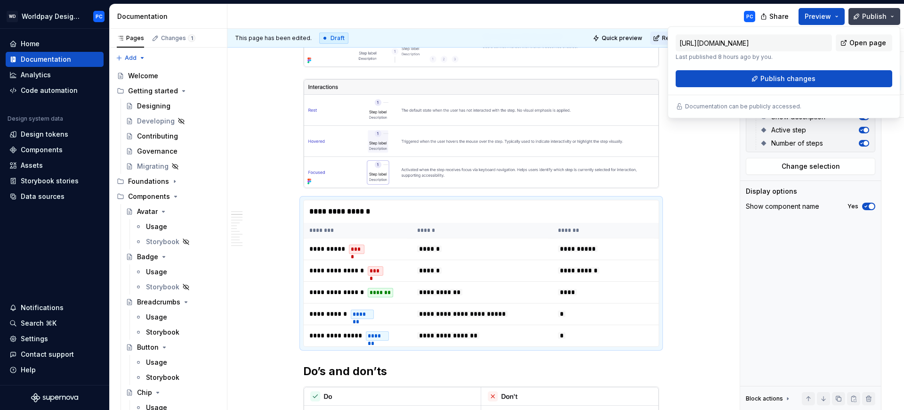
scroll to position [0, 0]
click at [888, 17] on button "Publish" at bounding box center [875, 16] width 52 height 17
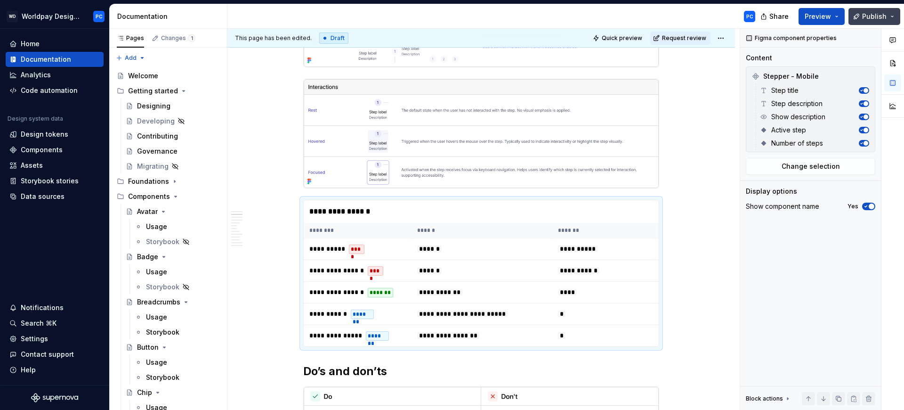
click at [888, 17] on button "Publish" at bounding box center [875, 16] width 52 height 17
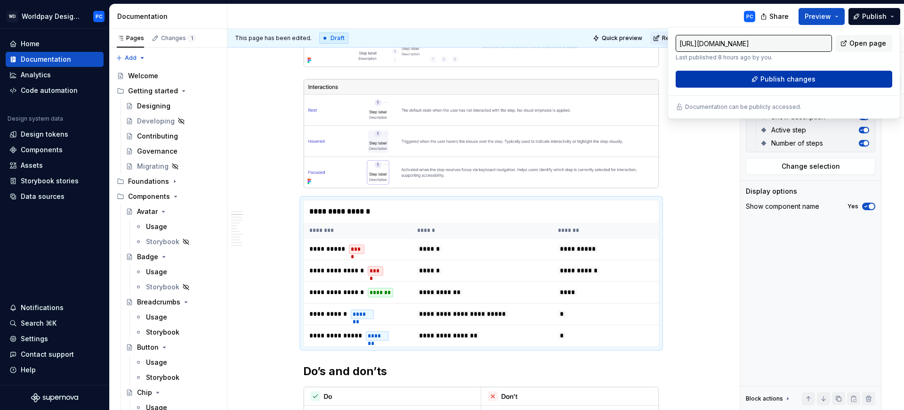
click at [786, 80] on span "Publish changes" at bounding box center [788, 78] width 55 height 9
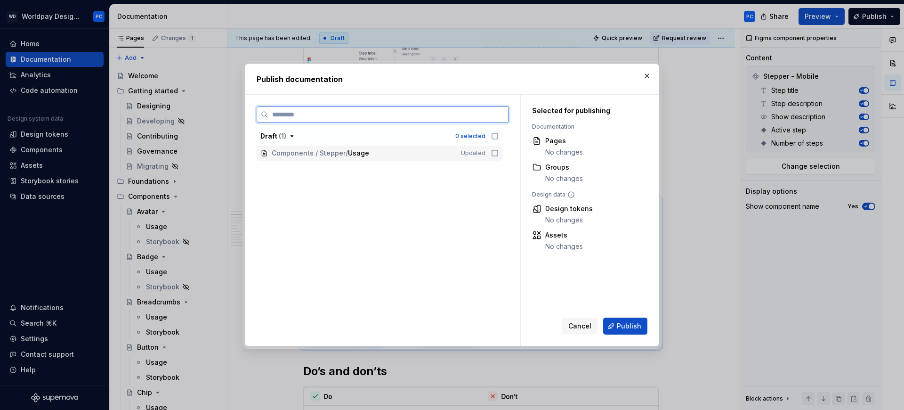
click at [495, 153] on icon at bounding box center [495, 153] width 8 height 8
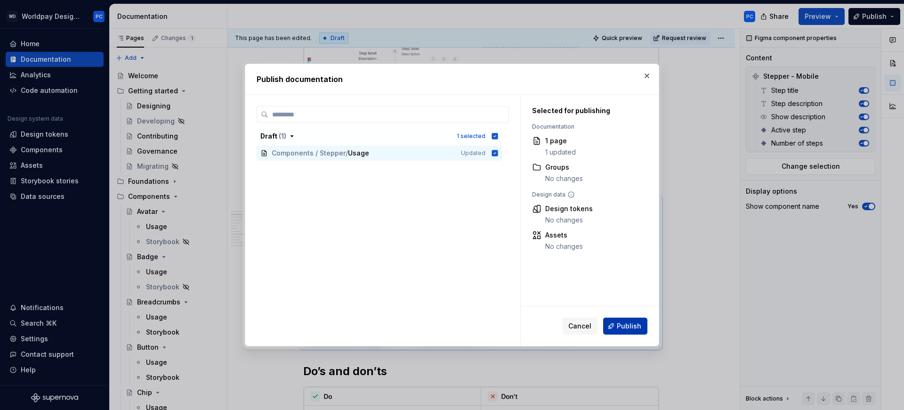
click at [633, 323] on span "Publish" at bounding box center [629, 325] width 24 height 9
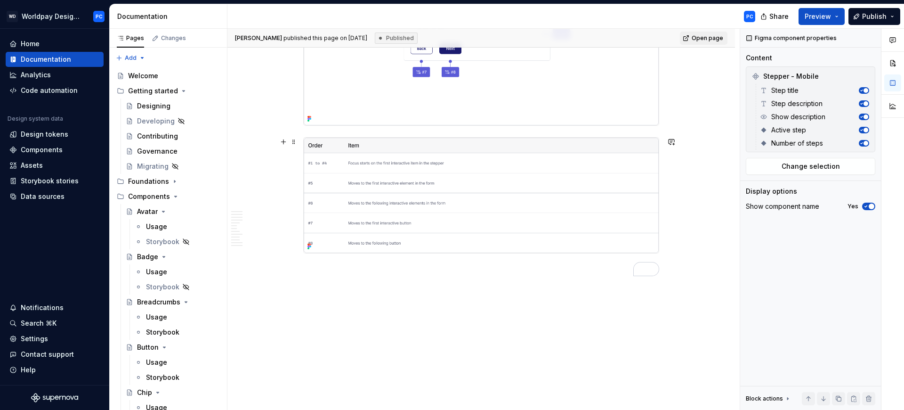
scroll to position [4333, 0]
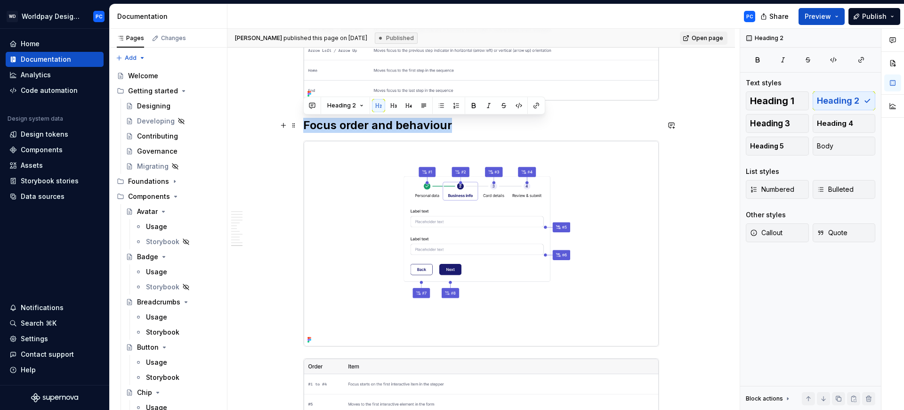
drag, startPoint x: 453, startPoint y: 124, endPoint x: 306, endPoint y: 122, distance: 147.4
click at [306, 122] on h2 "Focus order and behaviour" at bounding box center [481, 125] width 356 height 15
copy h2 "Focus order and behaviour"
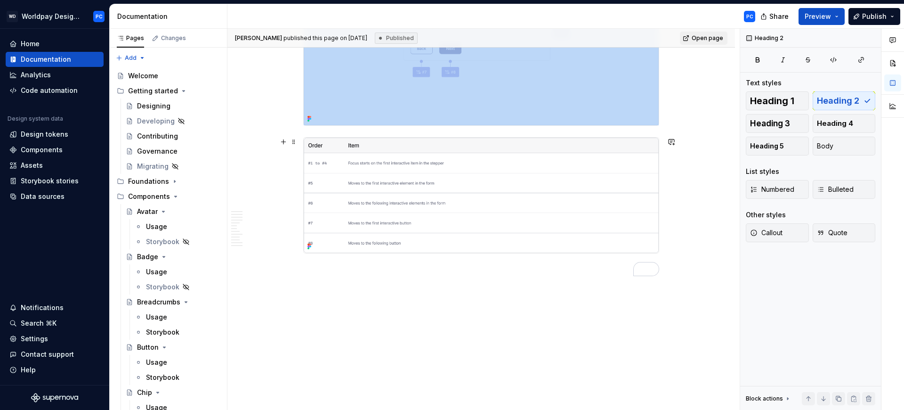
click at [441, 208] on img "To enrich screen reader interactions, please activate Accessibility in Grammarl…" at bounding box center [481, 195] width 355 height 115
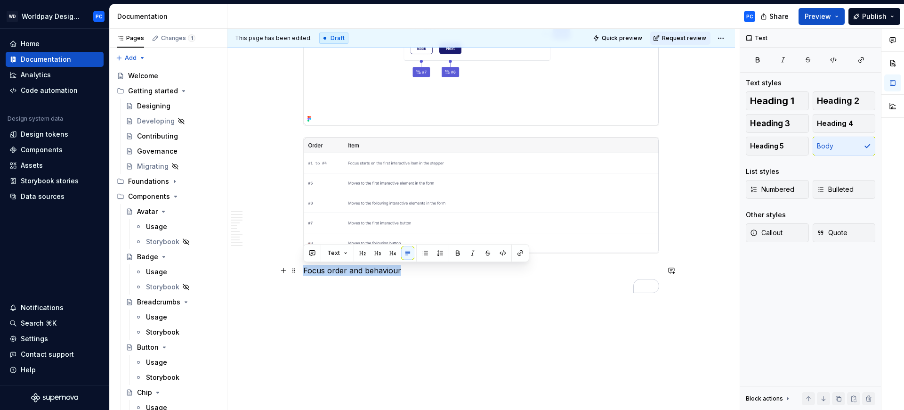
click at [305, 271] on p "Focus order and behaviour" at bounding box center [481, 270] width 356 height 11
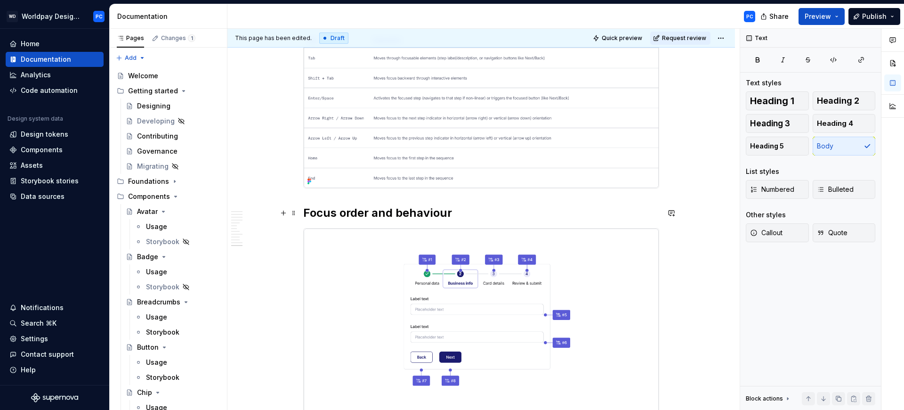
click at [358, 208] on h2 "Focus order and behaviour" at bounding box center [481, 212] width 356 height 15
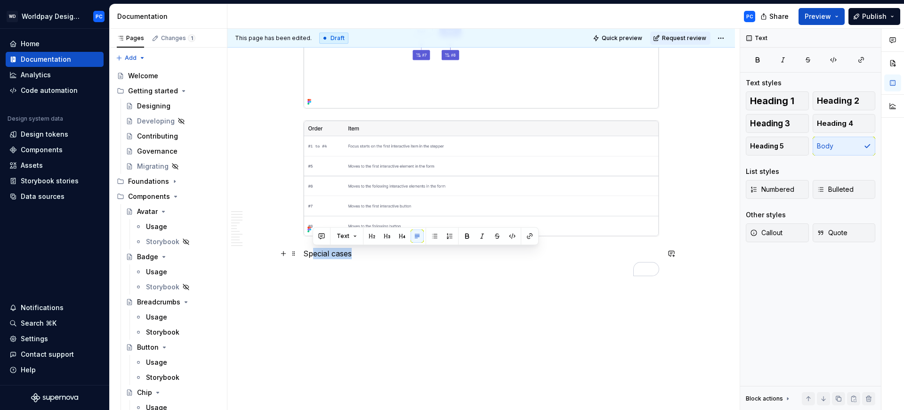
drag, startPoint x: 360, startPoint y: 254, endPoint x: 311, endPoint y: 254, distance: 48.5
click at [311, 254] on p "Special cases" at bounding box center [481, 253] width 356 height 11
click at [852, 92] on button "Heading 2" at bounding box center [844, 100] width 63 height 19
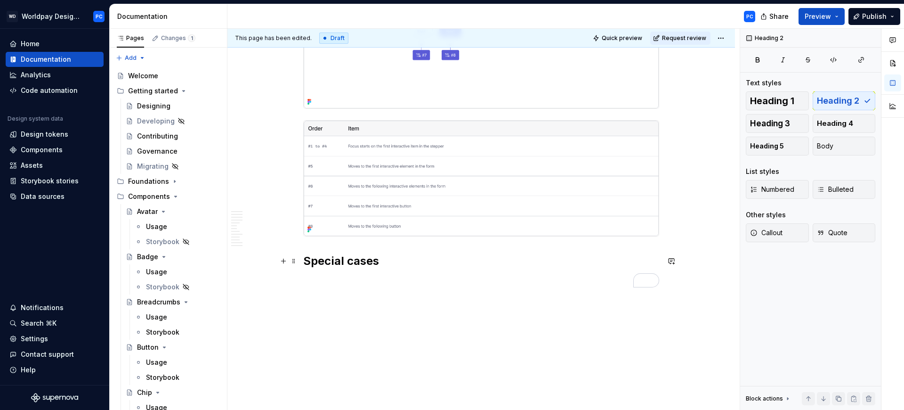
click at [415, 267] on h2 "Special cases" at bounding box center [481, 260] width 356 height 15
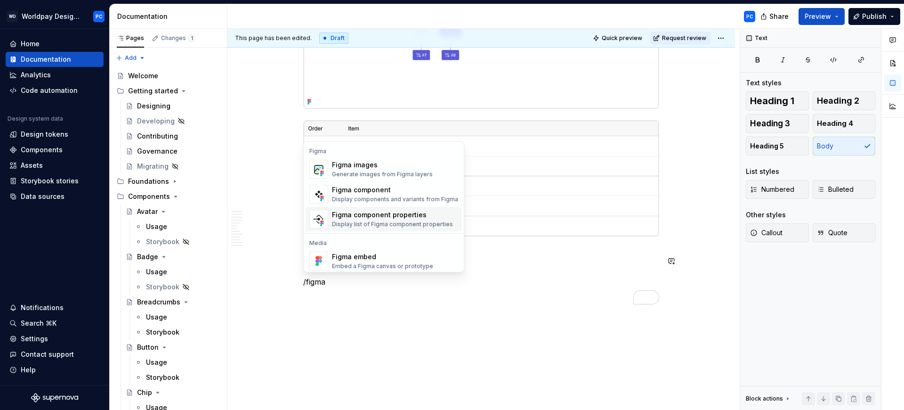
click at [509, 280] on p "/figma" at bounding box center [481, 281] width 356 height 11
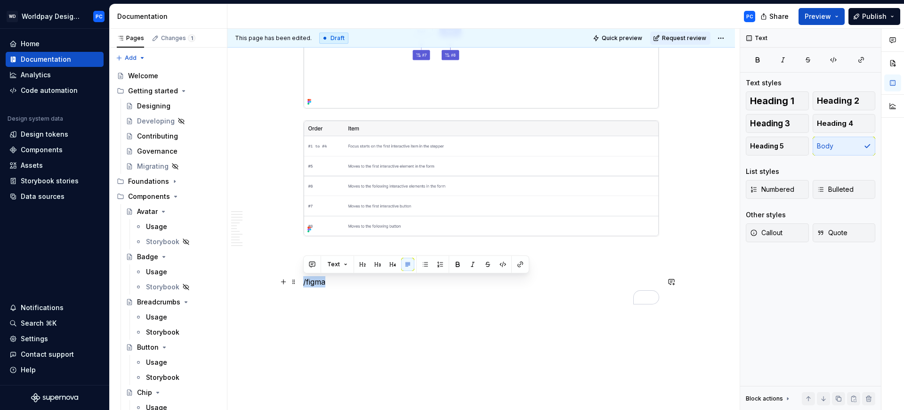
drag, startPoint x: 357, startPoint y: 279, endPoint x: 298, endPoint y: 282, distance: 58.9
click at [400, 165] on img "To enrich screen reader interactions, please activate Accessibility in Grammarl…" at bounding box center [481, 178] width 355 height 115
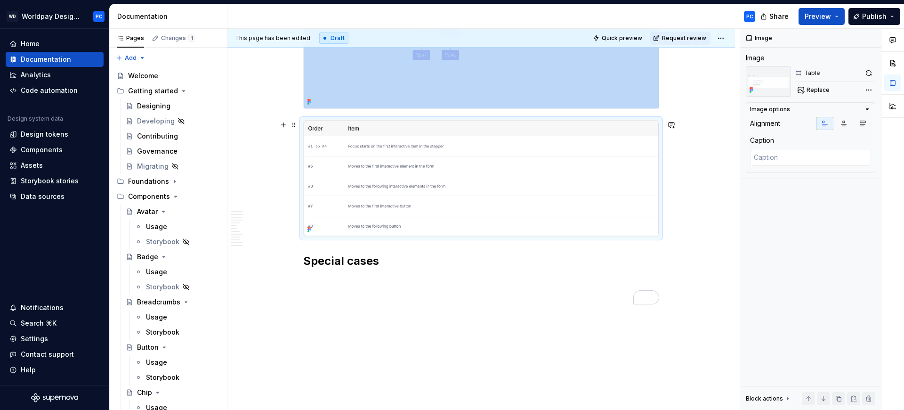
copy div "To enrich screen reader interactions, please activate Accessibility in Grammarl…"
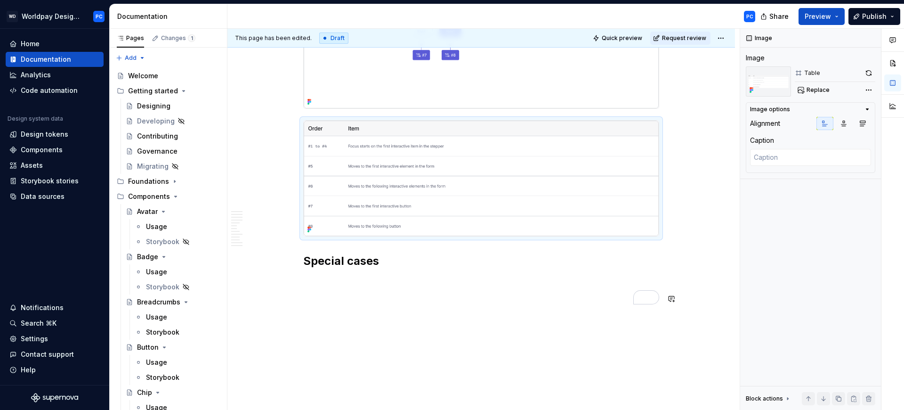
click at [341, 301] on p "To enrich screen reader interactions, please activate Accessibility in Grammarl…" at bounding box center [481, 298] width 356 height 11
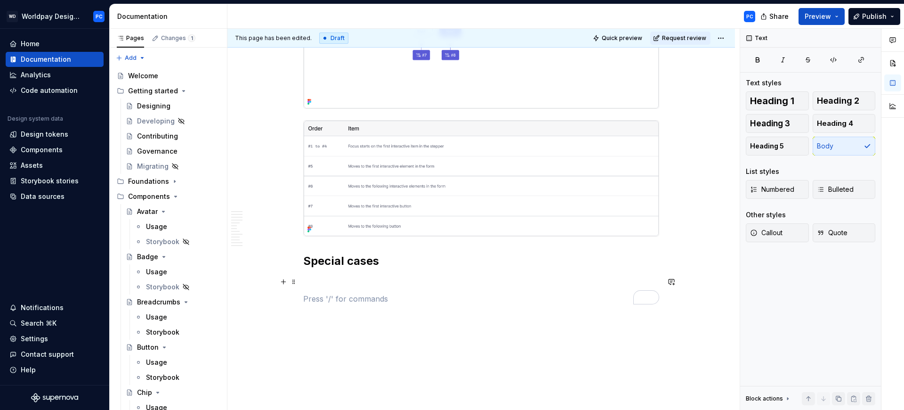
click at [336, 284] on p "To enrich screen reader interactions, please activate Accessibility in Grammarl…" at bounding box center [481, 281] width 356 height 11
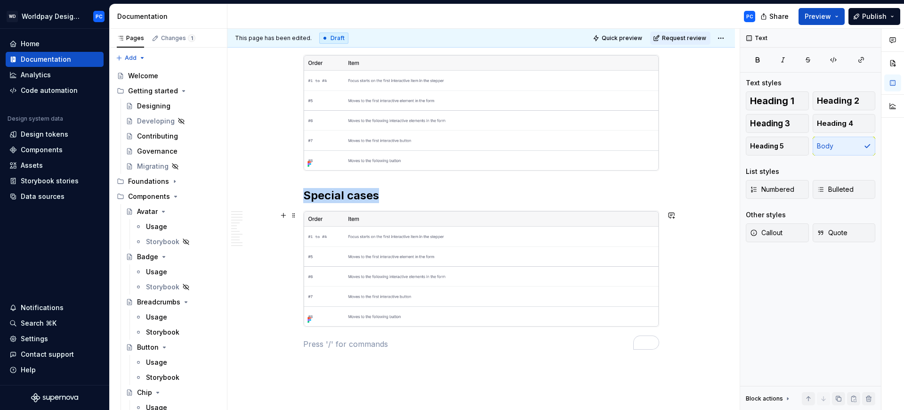
click at [480, 276] on img "To enrich screen reader interactions, please activate Accessibility in Grammarl…" at bounding box center [481, 268] width 355 height 115
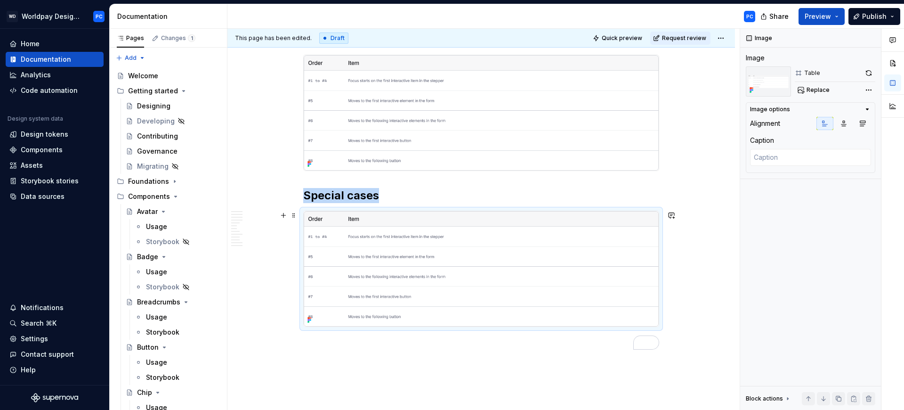
click at [601, 246] on img "To enrich screen reader interactions, please activate Accessibility in Grammarl…" at bounding box center [481, 268] width 355 height 115
click at [811, 91] on span "Replace" at bounding box center [818, 90] width 23 height 8
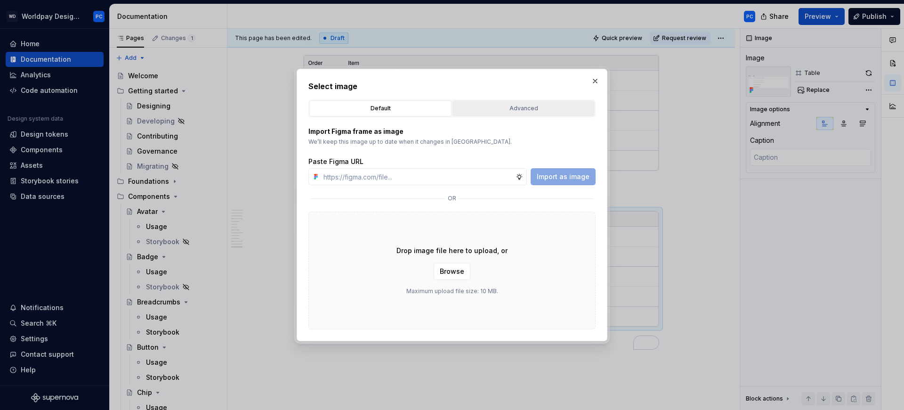
click at [491, 115] on button "Advanced" at bounding box center [524, 108] width 142 height 16
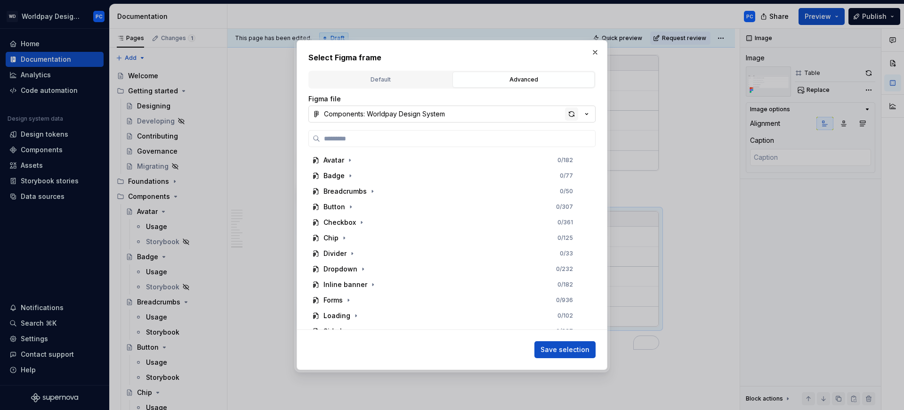
click at [570, 115] on div "button" at bounding box center [571, 113] width 13 height 13
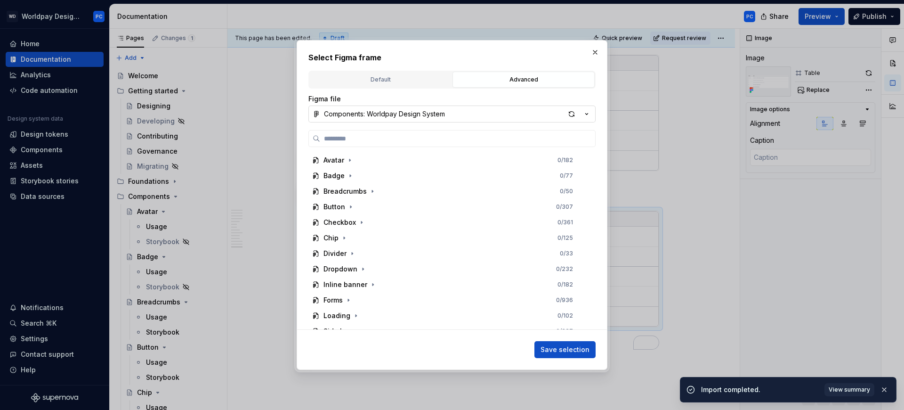
scroll to position [150, 0]
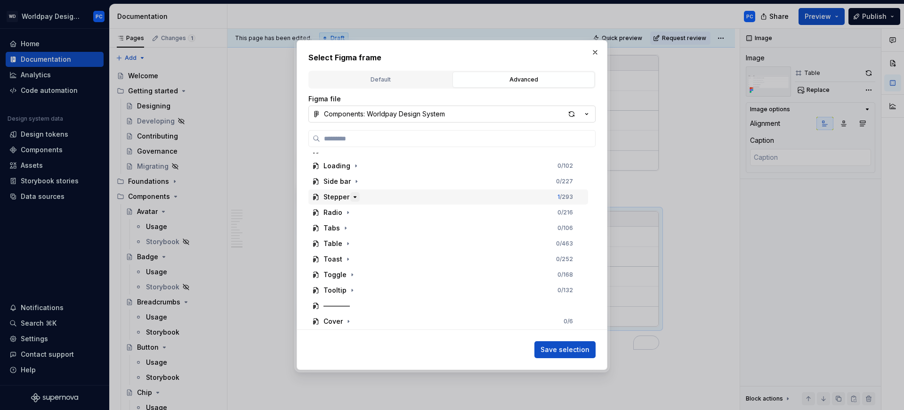
click at [354, 195] on icon "button" at bounding box center [355, 197] width 8 height 8
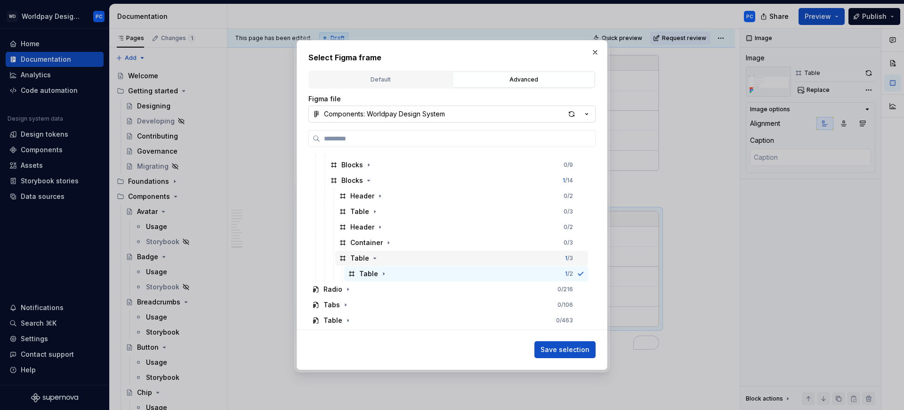
scroll to position [340, 0]
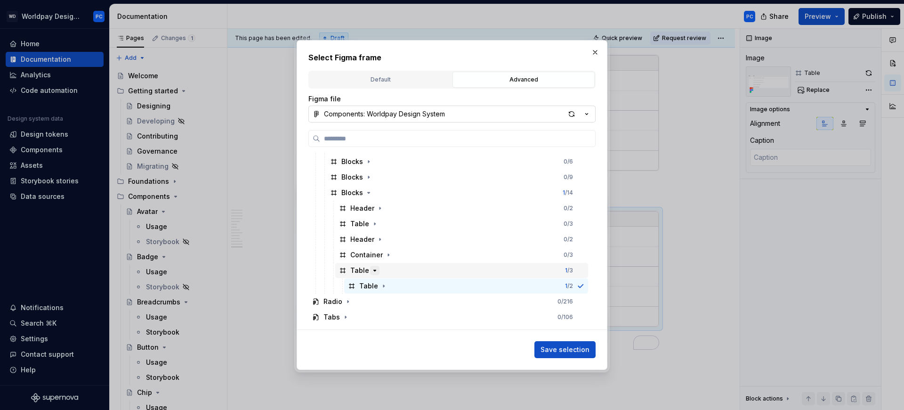
click at [373, 269] on icon "button" at bounding box center [375, 271] width 8 height 8
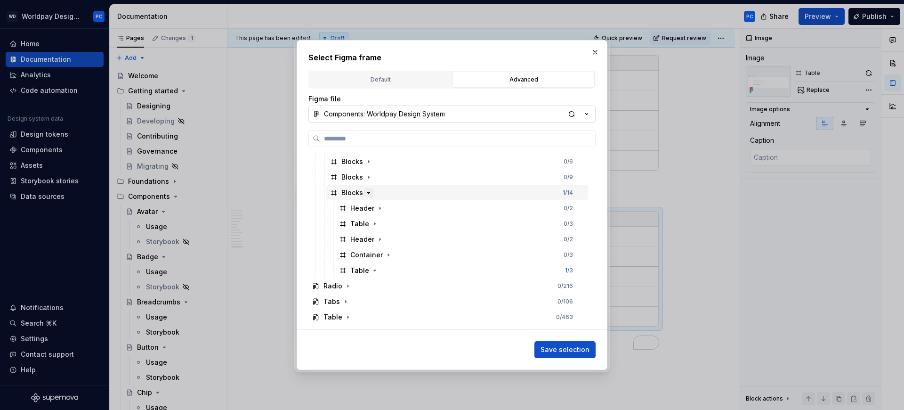
click at [369, 192] on icon "button" at bounding box center [369, 193] width 8 height 8
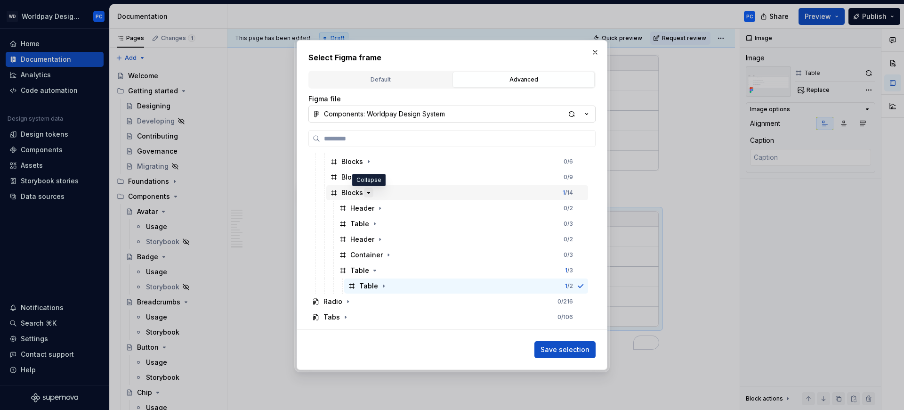
click at [370, 191] on icon "button" at bounding box center [369, 193] width 8 height 8
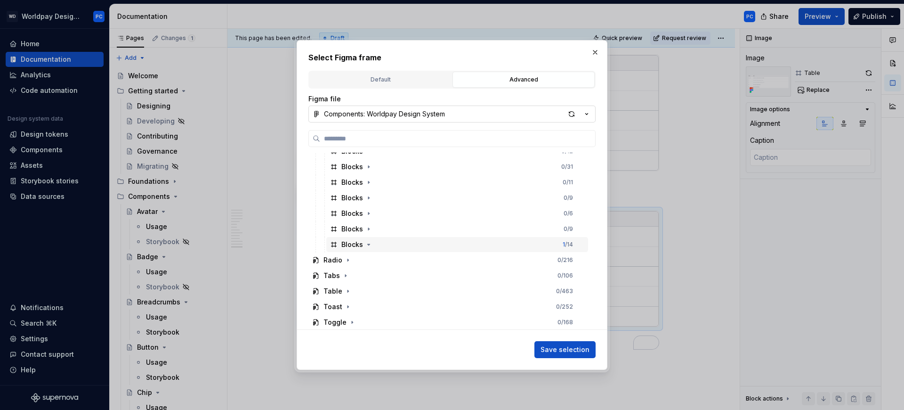
scroll to position [252, 0]
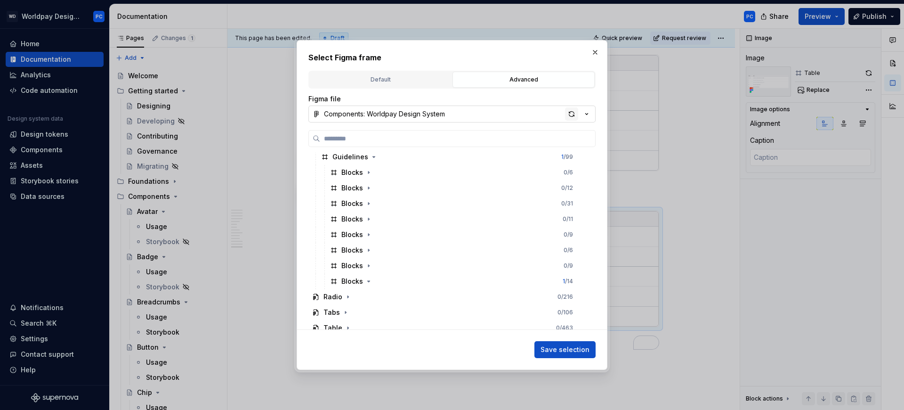
click at [571, 114] on div "button" at bounding box center [571, 113] width 13 height 13
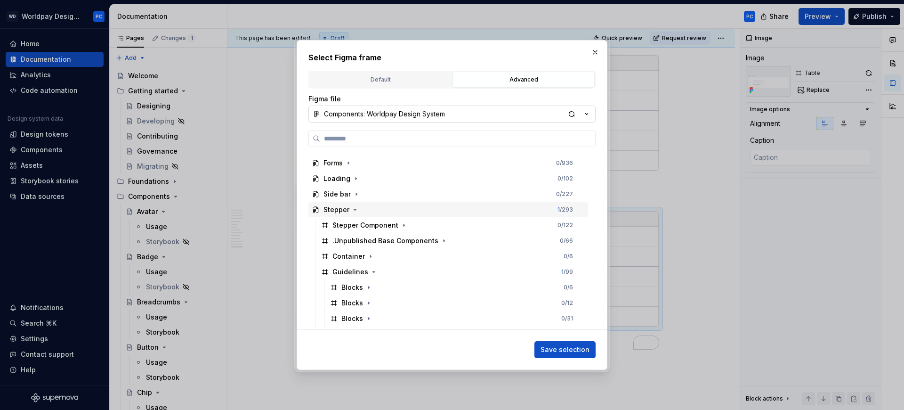
scroll to position [167, 0]
click at [370, 240] on icon "button" at bounding box center [374, 242] width 8 height 8
click at [372, 244] on icon "button" at bounding box center [374, 242] width 8 height 8
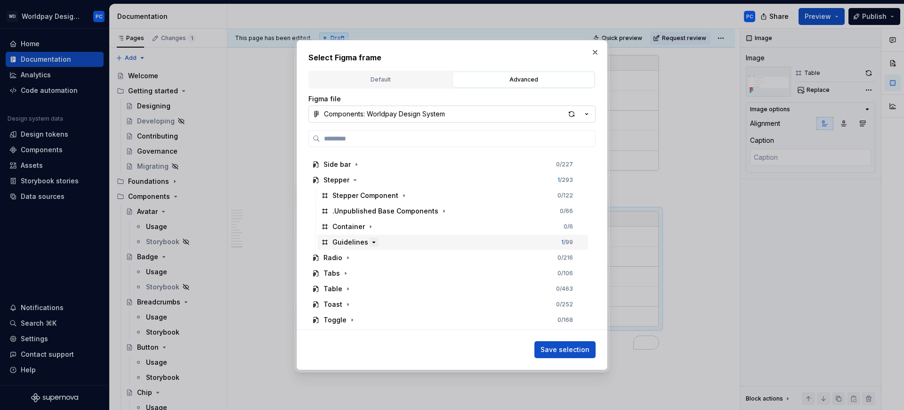
click at [372, 244] on icon "button" at bounding box center [374, 242] width 8 height 8
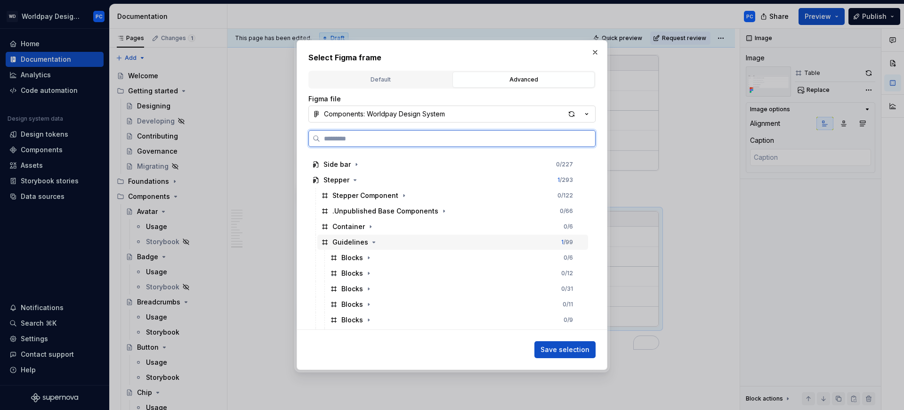
scroll to position [318, 0]
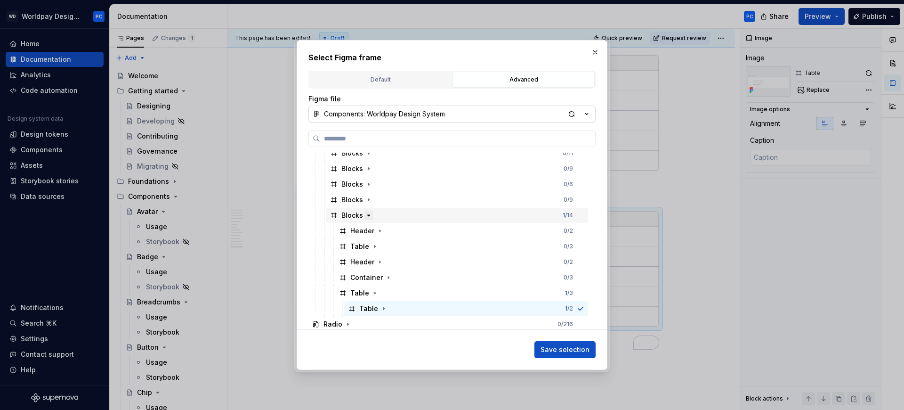
click at [367, 212] on icon "button" at bounding box center [369, 215] width 8 height 8
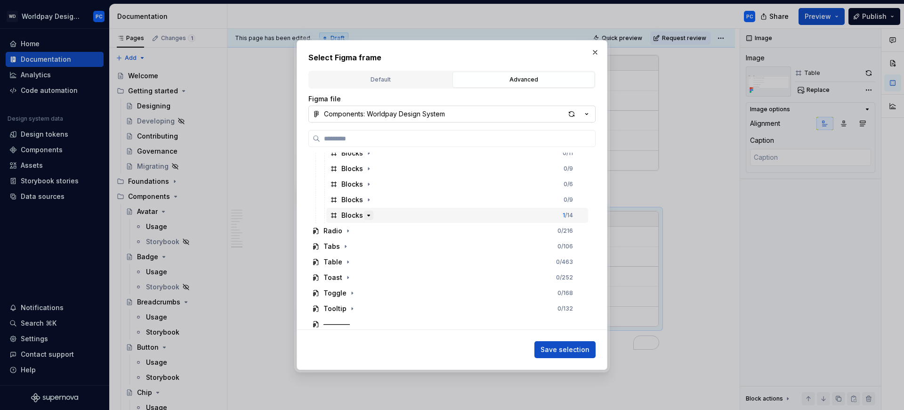
click at [368, 215] on icon "button" at bounding box center [369, 215] width 2 height 1
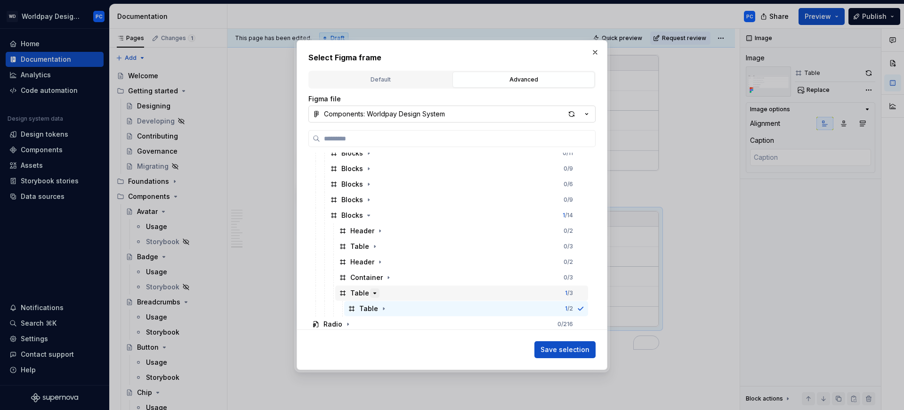
click at [374, 293] on icon "button" at bounding box center [375, 293] width 2 height 1
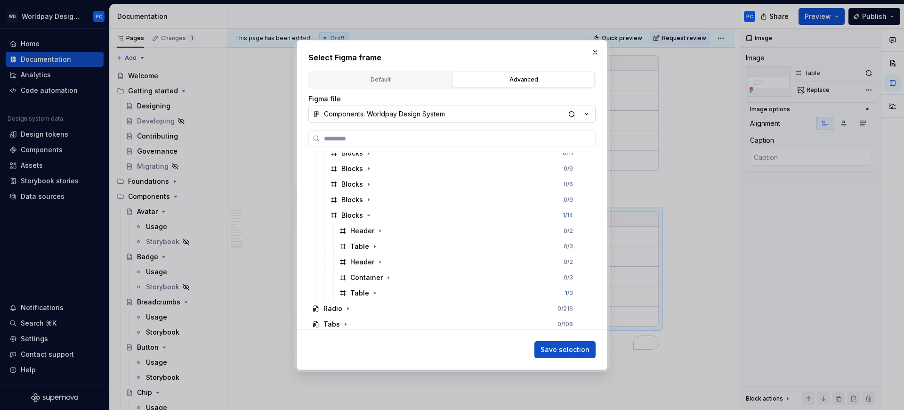
drag, startPoint x: 595, startPoint y: 49, endPoint x: 591, endPoint y: 42, distance: 8.6
click at [595, 49] on button "button" at bounding box center [595, 52] width 13 height 13
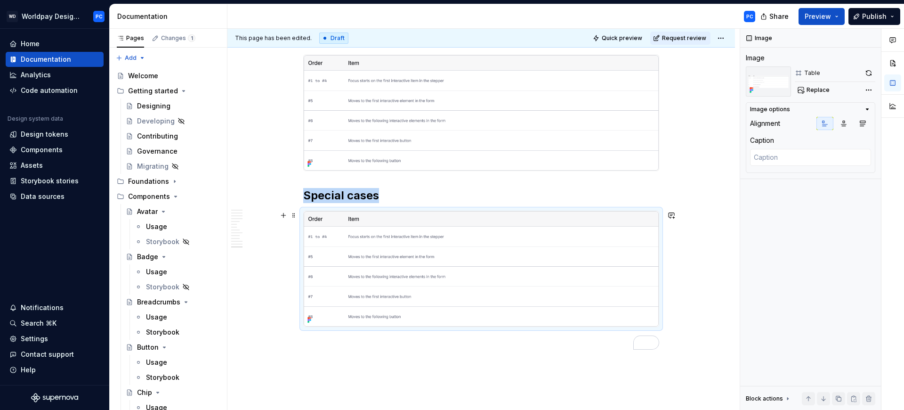
click at [537, 267] on img "To enrich screen reader interactions, please activate Accessibility in Grammarl…" at bounding box center [481, 268] width 355 height 115
click at [828, 89] on button "Replace" at bounding box center [814, 89] width 39 height 13
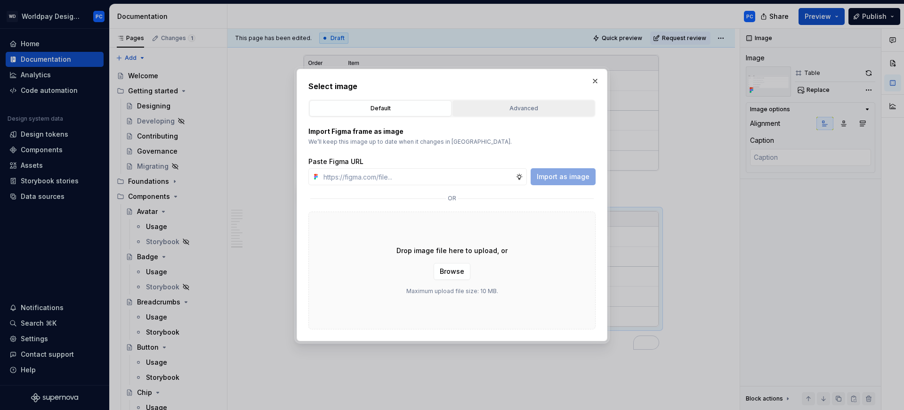
click at [494, 107] on div "Advanced" at bounding box center [524, 108] width 136 height 9
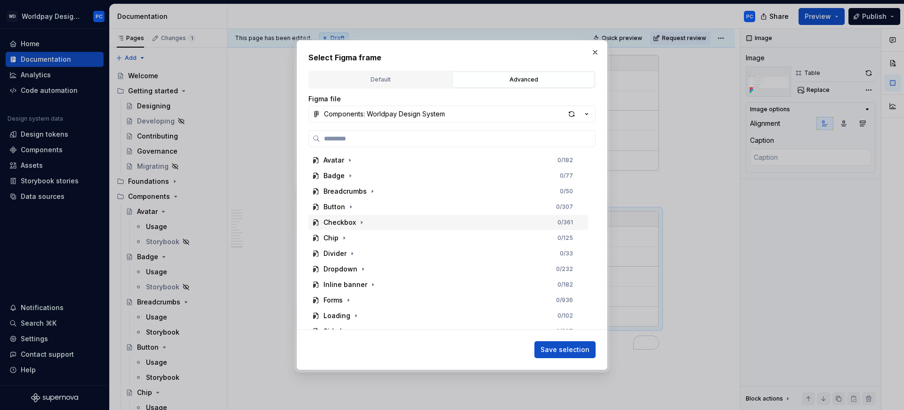
scroll to position [150, 0]
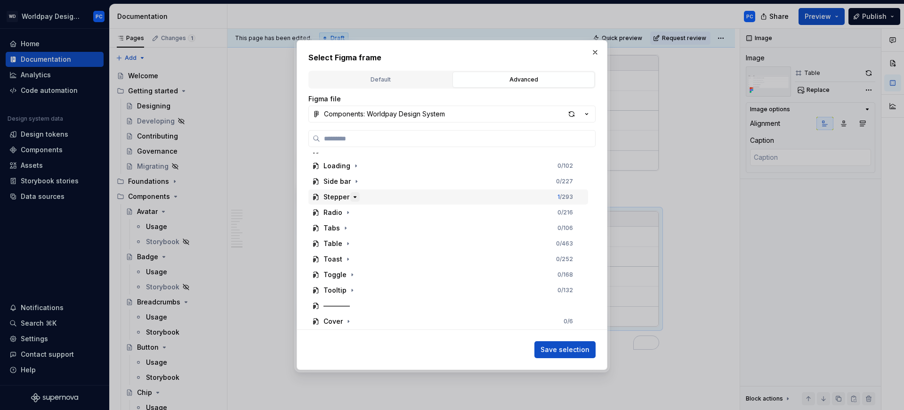
click at [351, 195] on icon "button" at bounding box center [355, 197] width 8 height 8
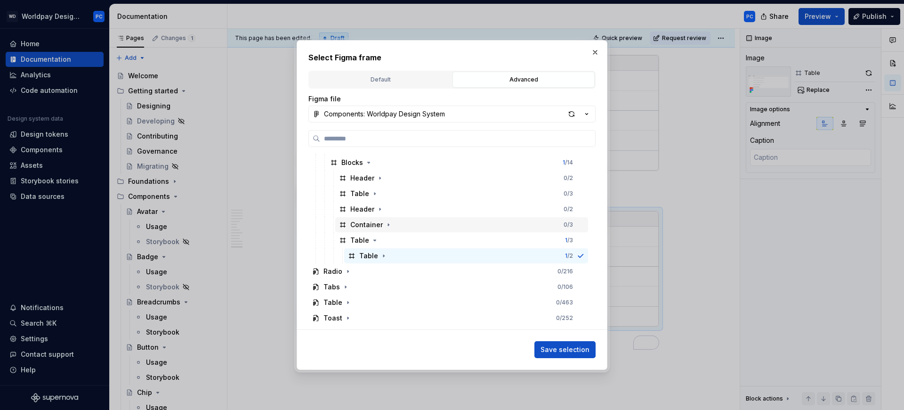
scroll to position [323, 0]
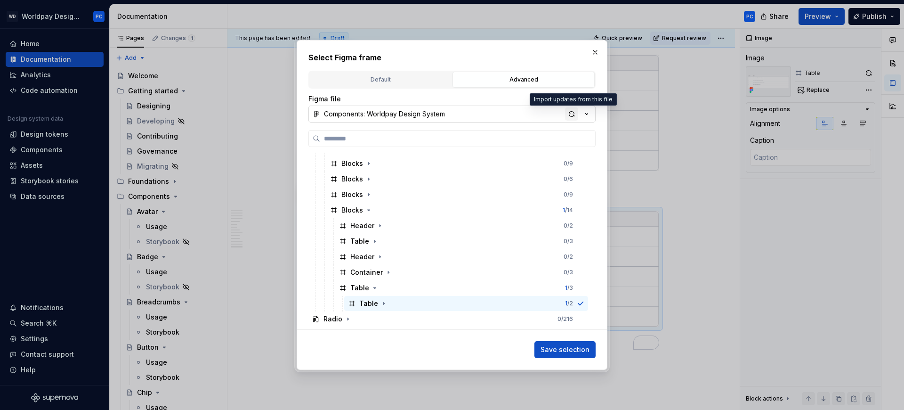
click at [565, 110] on div "button" at bounding box center [571, 113] width 13 height 13
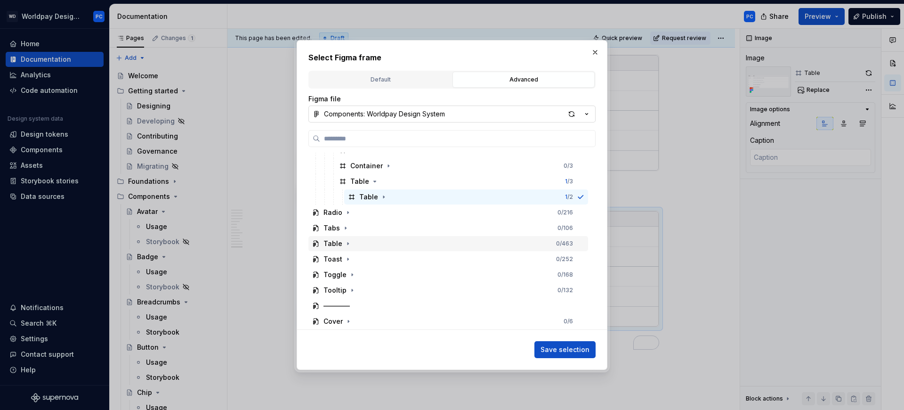
scroll to position [323, 0]
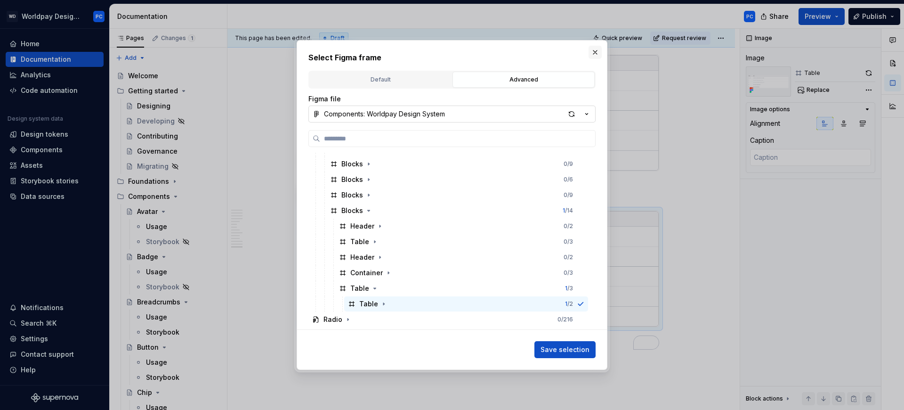
click at [597, 51] on button "button" at bounding box center [595, 52] width 13 height 13
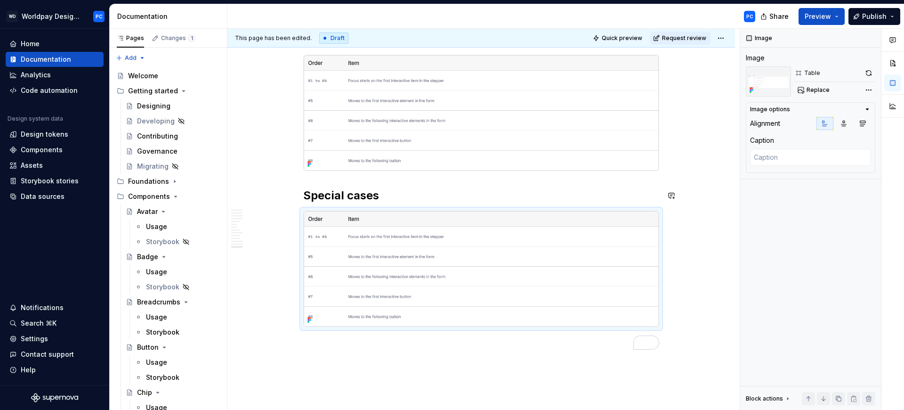
click at [524, 138] on img "To enrich screen reader interactions, please activate Accessibility in Grammarl…" at bounding box center [481, 112] width 355 height 115
click at [569, 249] on img "To enrich screen reader interactions, please activate Accessibility in Grammarl…" at bounding box center [481, 268] width 355 height 115
click at [814, 90] on span "Replace" at bounding box center [818, 90] width 23 height 8
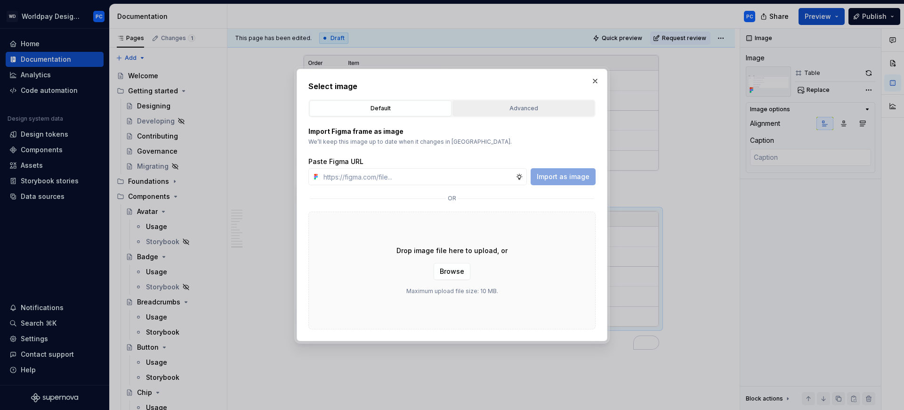
click at [510, 112] on div "Advanced" at bounding box center [524, 108] width 136 height 9
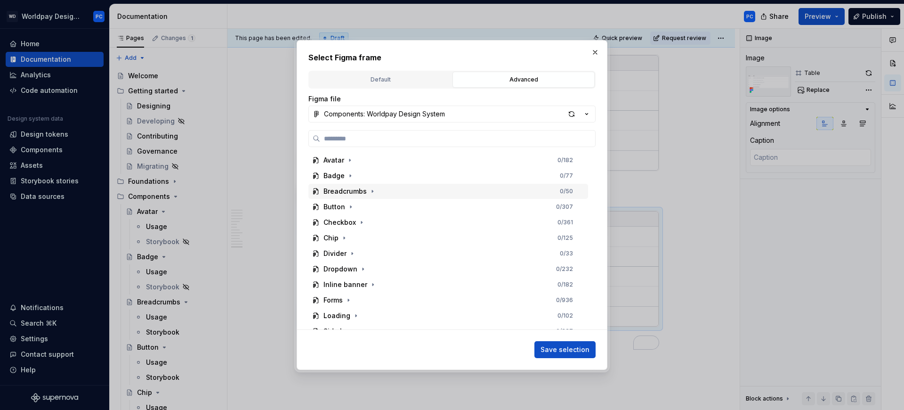
scroll to position [150, 0]
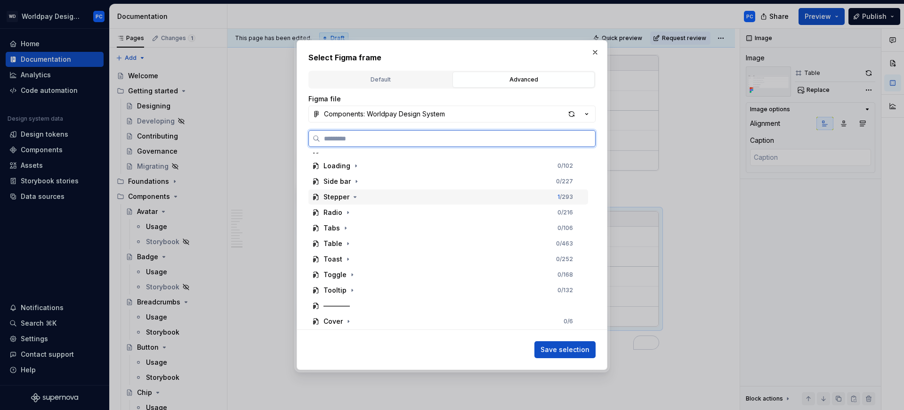
click at [346, 199] on div "Stepper" at bounding box center [337, 196] width 26 height 9
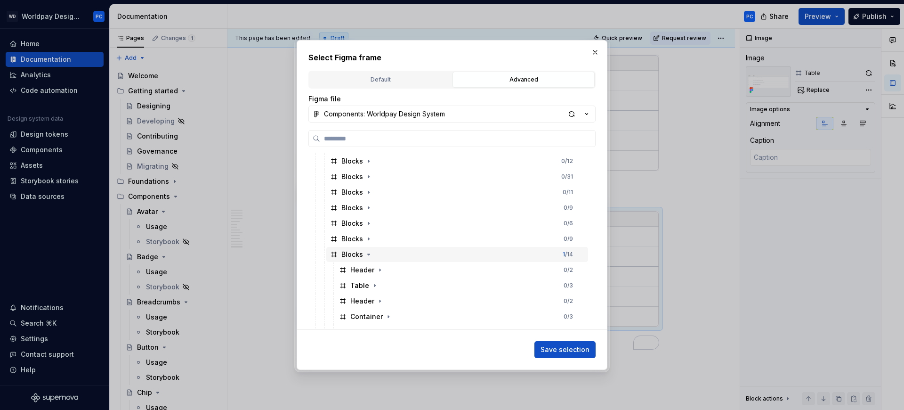
scroll to position [375, 0]
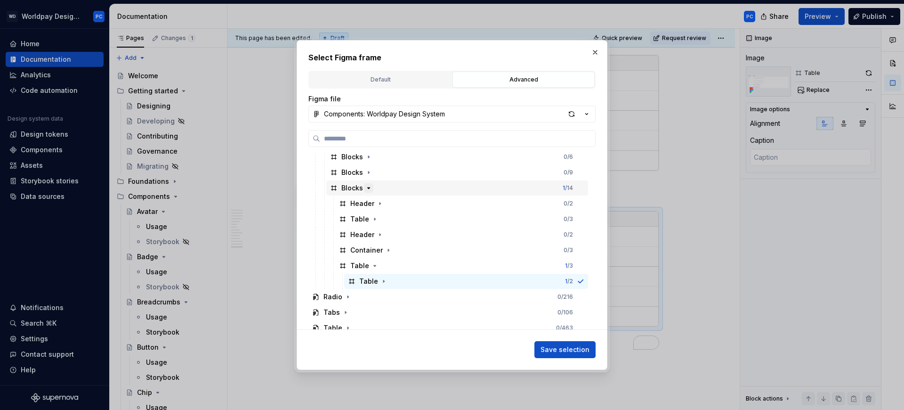
click at [365, 187] on icon "button" at bounding box center [369, 188] width 8 height 8
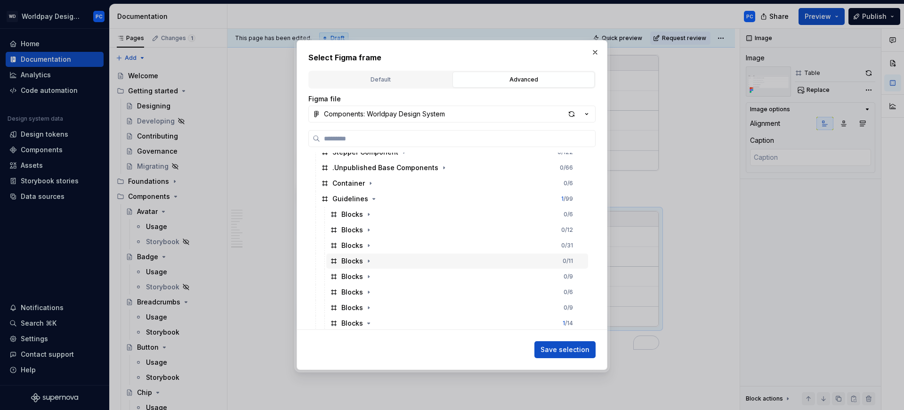
scroll to position [239, 0]
click at [570, 112] on div "button" at bounding box center [571, 113] width 13 height 13
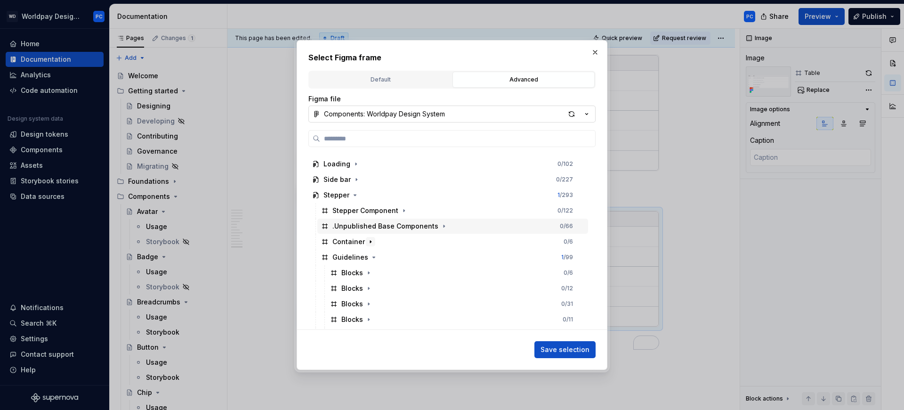
scroll to position [163, 0]
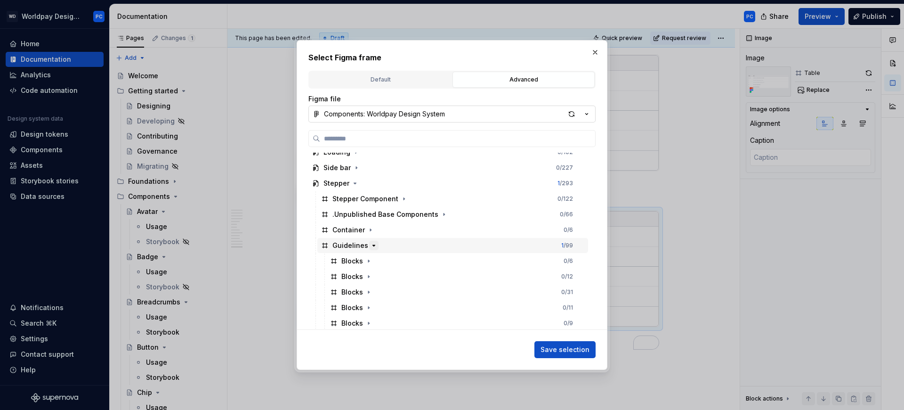
click at [370, 243] on icon "button" at bounding box center [374, 246] width 8 height 8
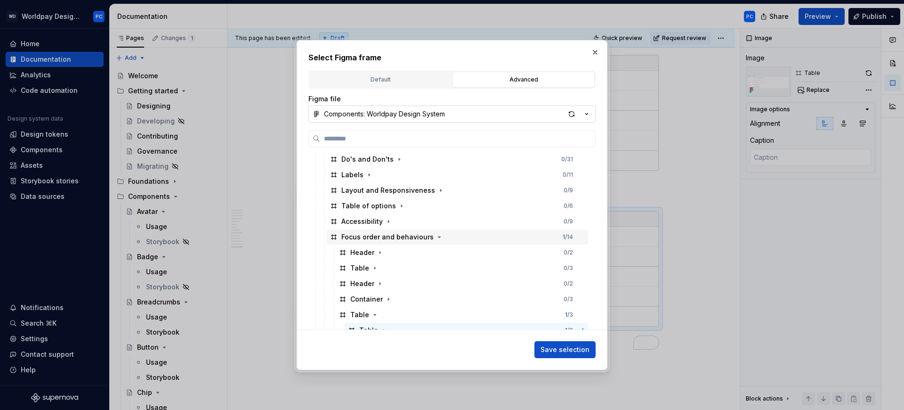
scroll to position [315, 0]
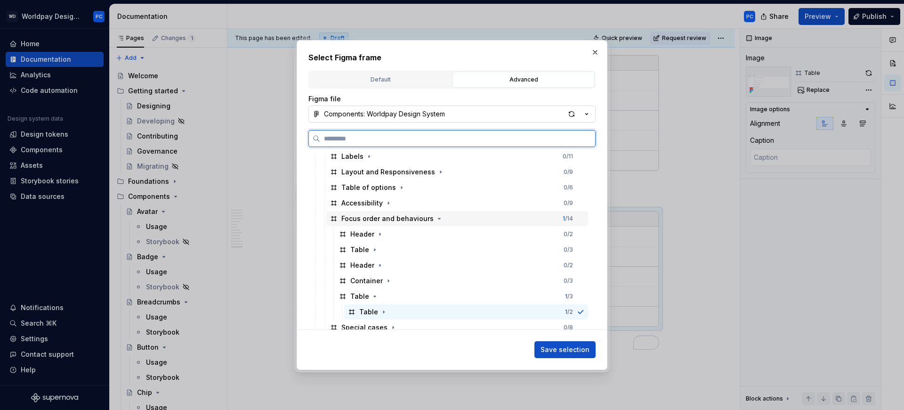
click at [439, 213] on div "Focus order and behaviours 1 / 14" at bounding box center [457, 218] width 262 height 15
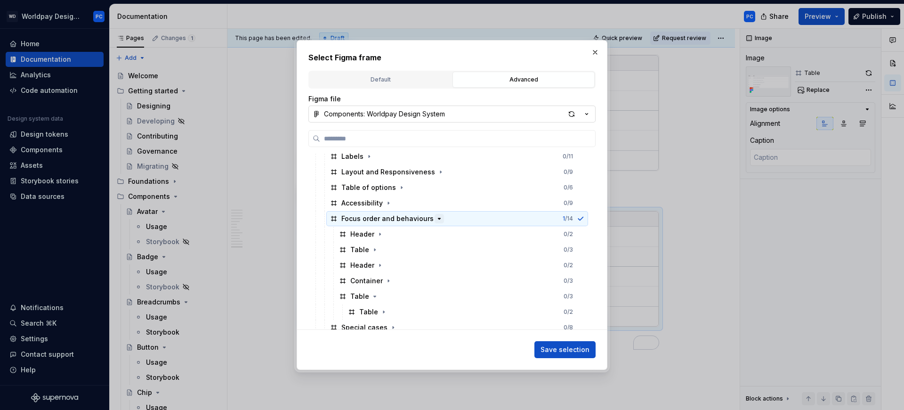
click at [438, 219] on icon "button" at bounding box center [439, 219] width 2 height 1
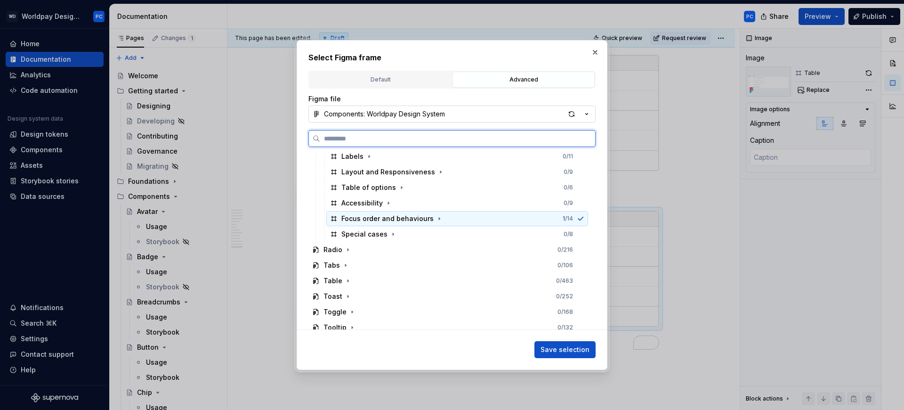
scroll to position [327, 0]
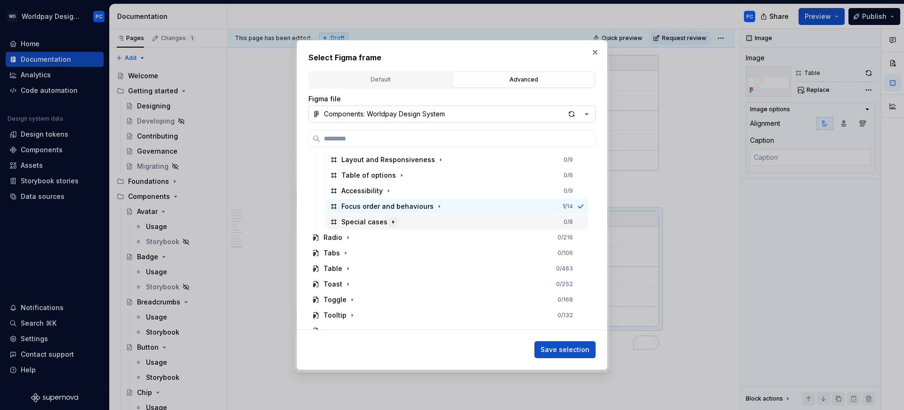
click at [391, 221] on icon "button" at bounding box center [393, 222] width 8 height 8
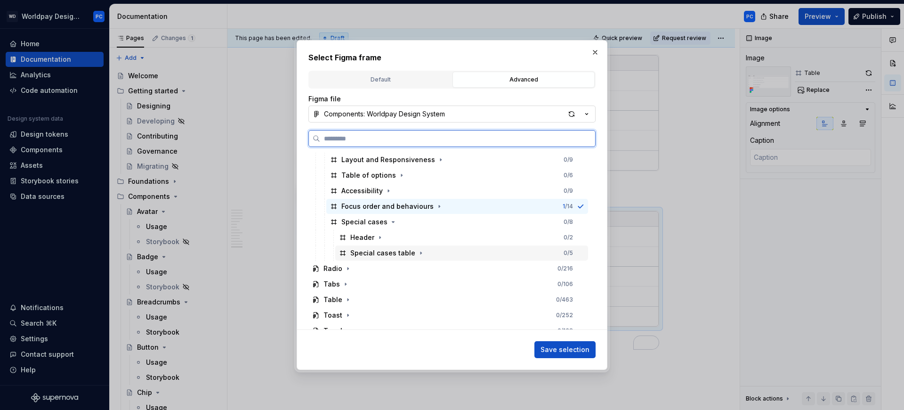
click at [403, 254] on div "Special cases table" at bounding box center [382, 252] width 65 height 9
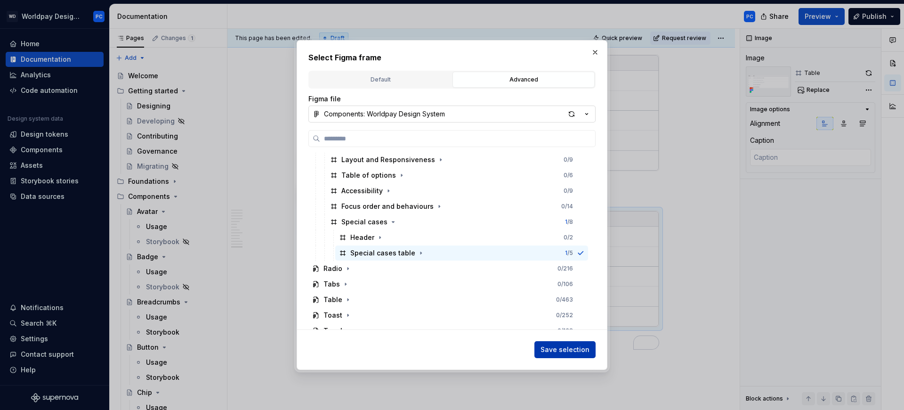
click at [564, 353] on span "Save selection" at bounding box center [565, 349] width 49 height 9
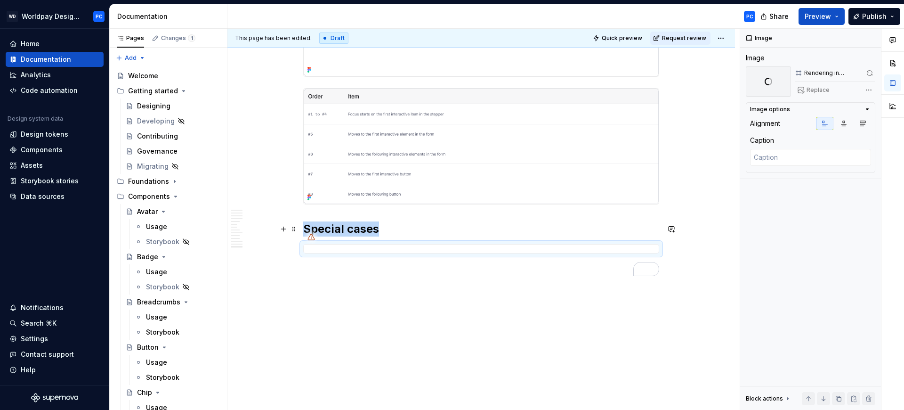
scroll to position [4632, 0]
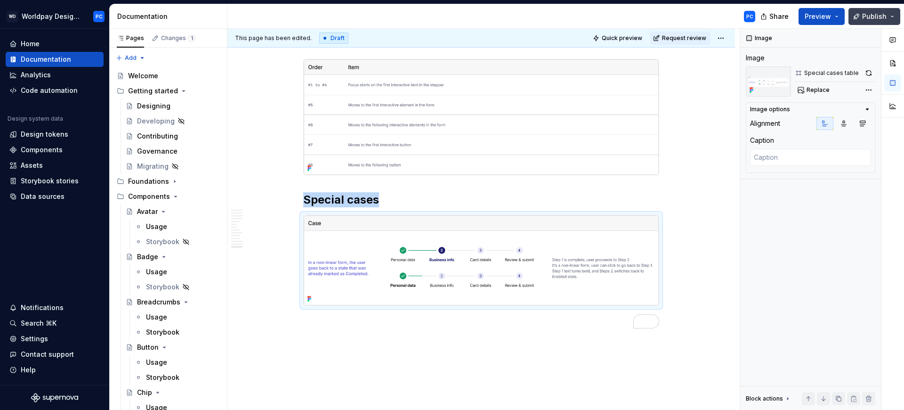
click at [871, 19] on span "Publish" at bounding box center [874, 16] width 24 height 9
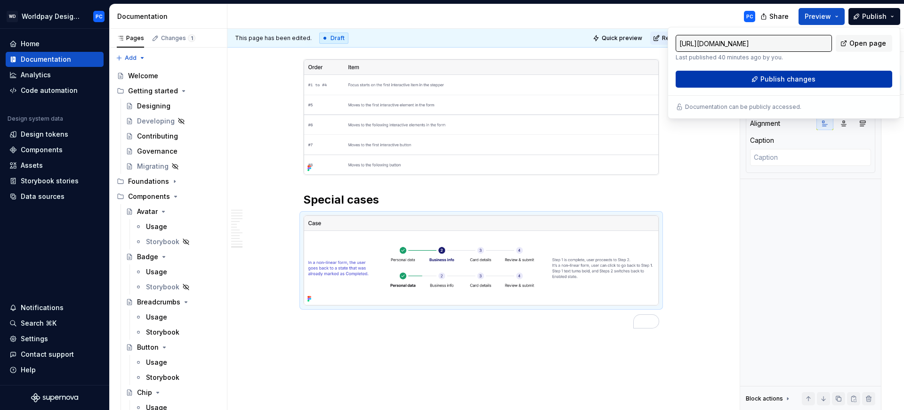
click at [768, 80] on span "Publish changes" at bounding box center [788, 78] width 55 height 9
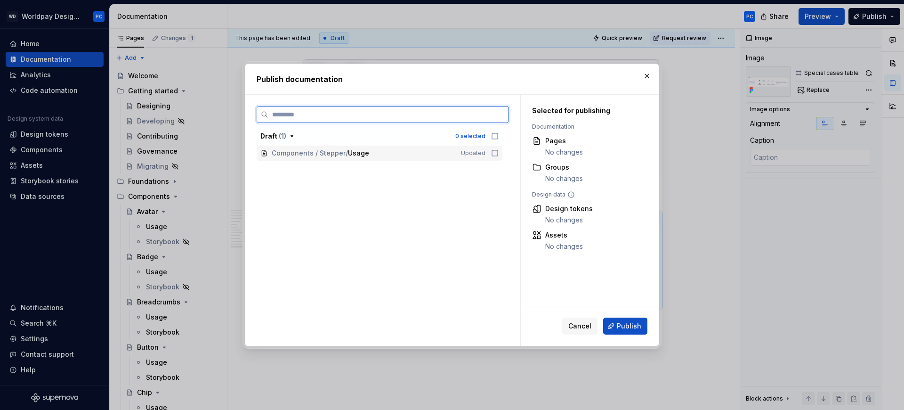
click at [493, 154] on icon at bounding box center [495, 153] width 8 height 8
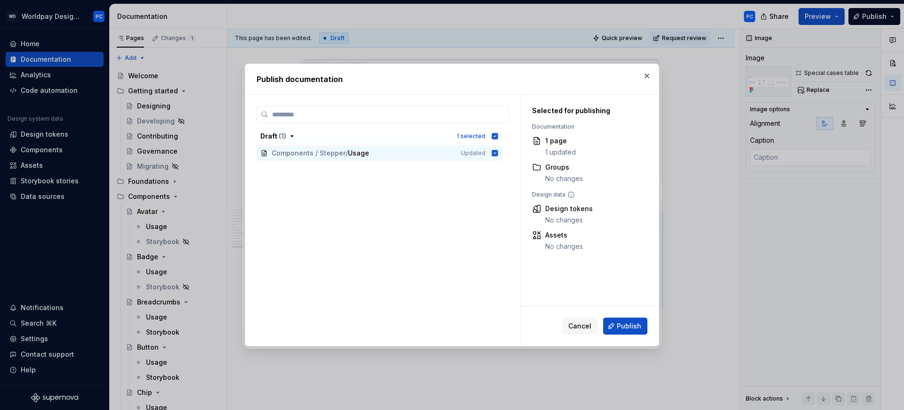
click at [625, 324] on span "Publish" at bounding box center [629, 325] width 24 height 9
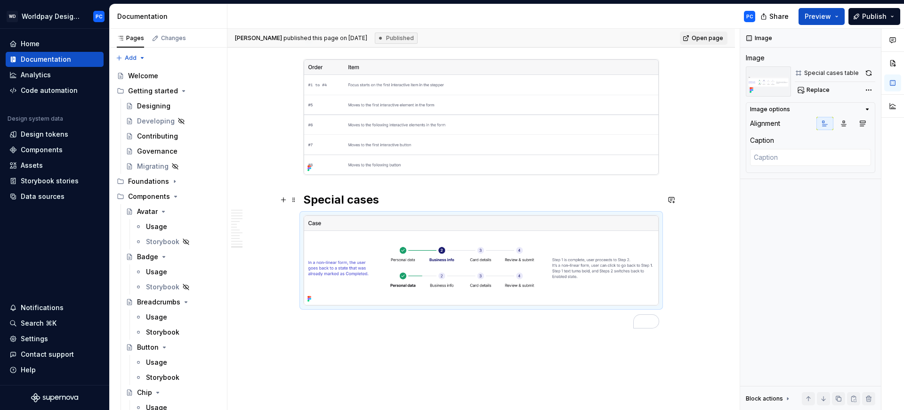
type textarea "*"
